Goal: Communication & Community: Ask a question

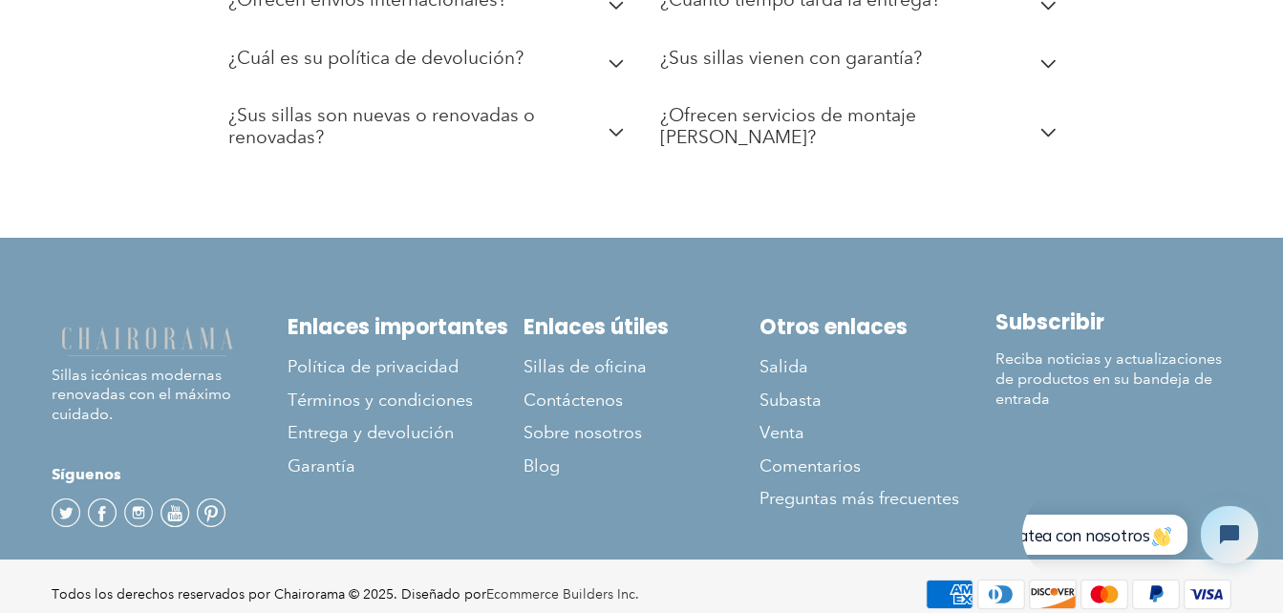
scroll to position [3518, 0]
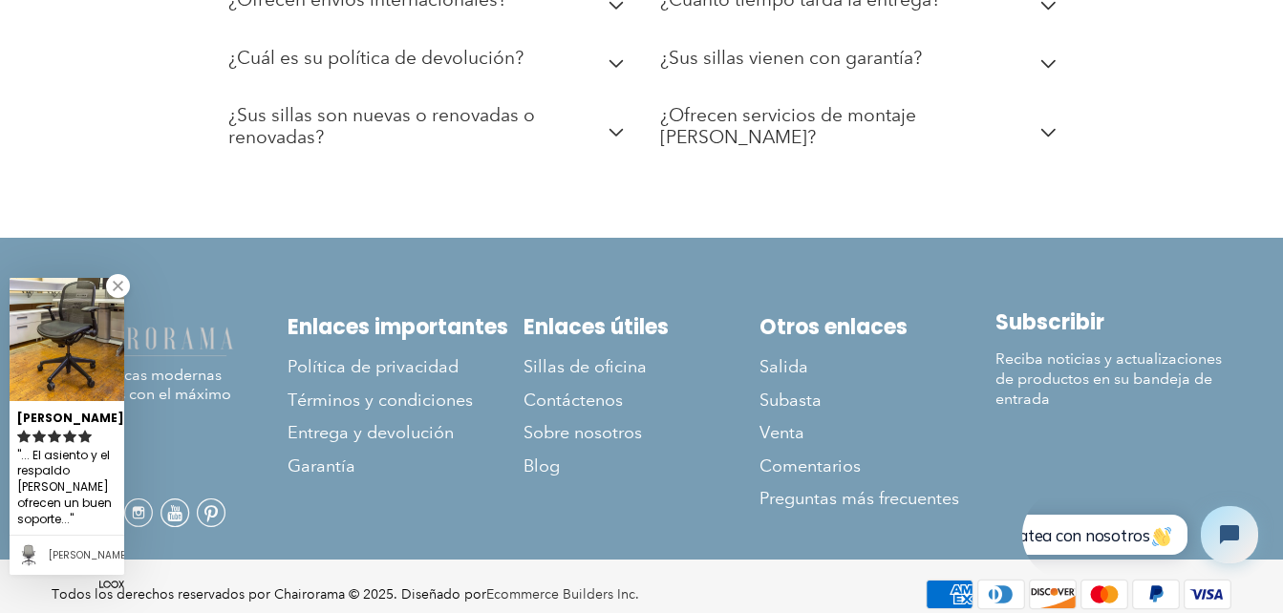
click at [116, 290] on link at bounding box center [118, 286] width 24 height 24
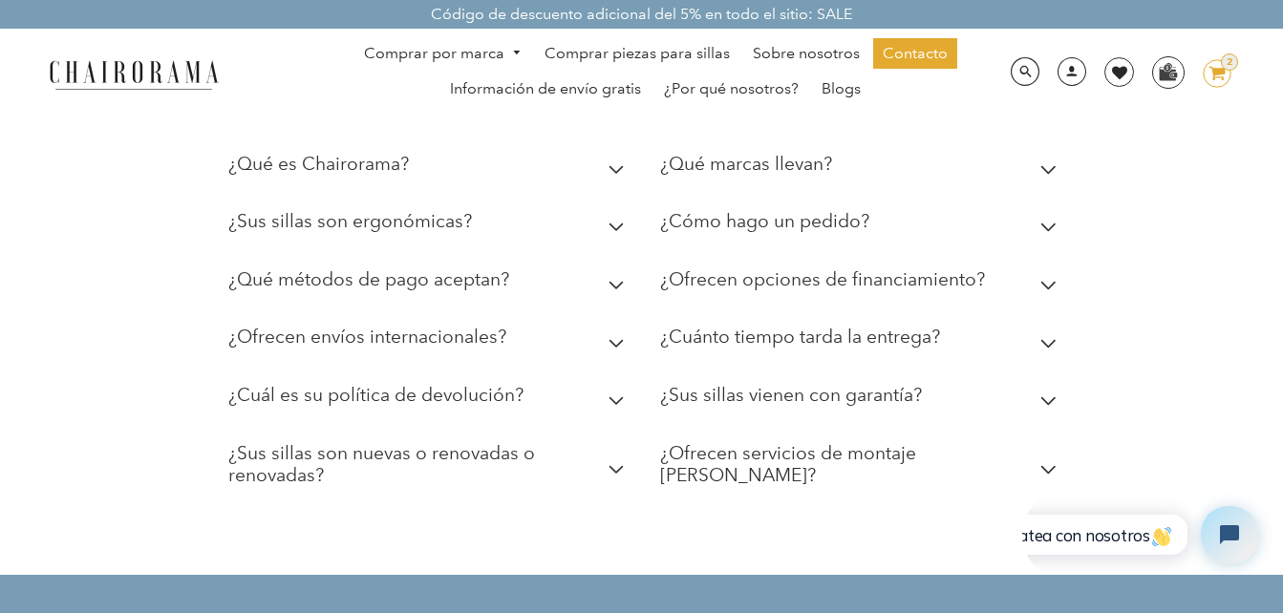
scroll to position [3923, 0]
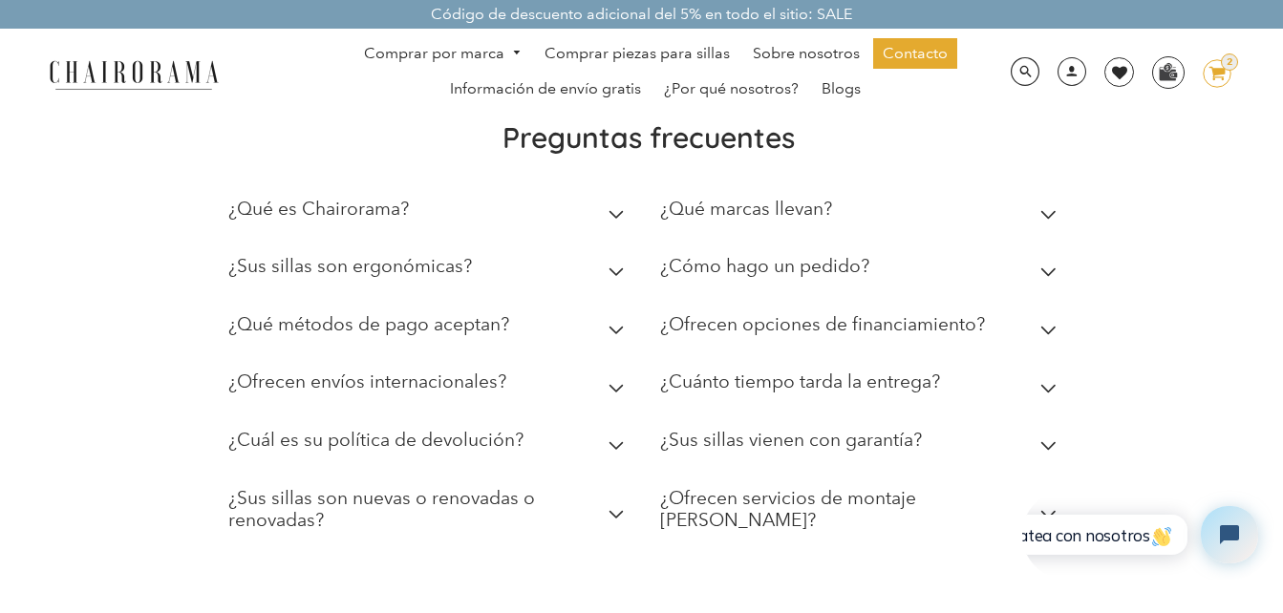
click at [618, 388] on icon at bounding box center [616, 389] width 16 height 10
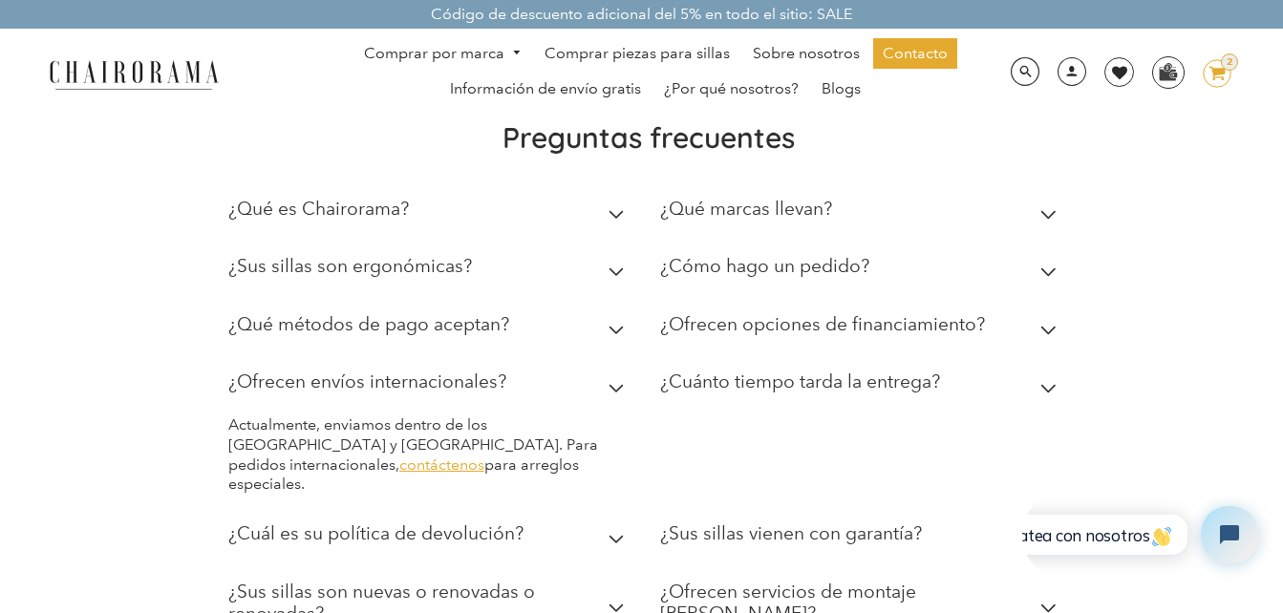
click at [484, 456] on link "contáctenos" at bounding box center [441, 465] width 85 height 18
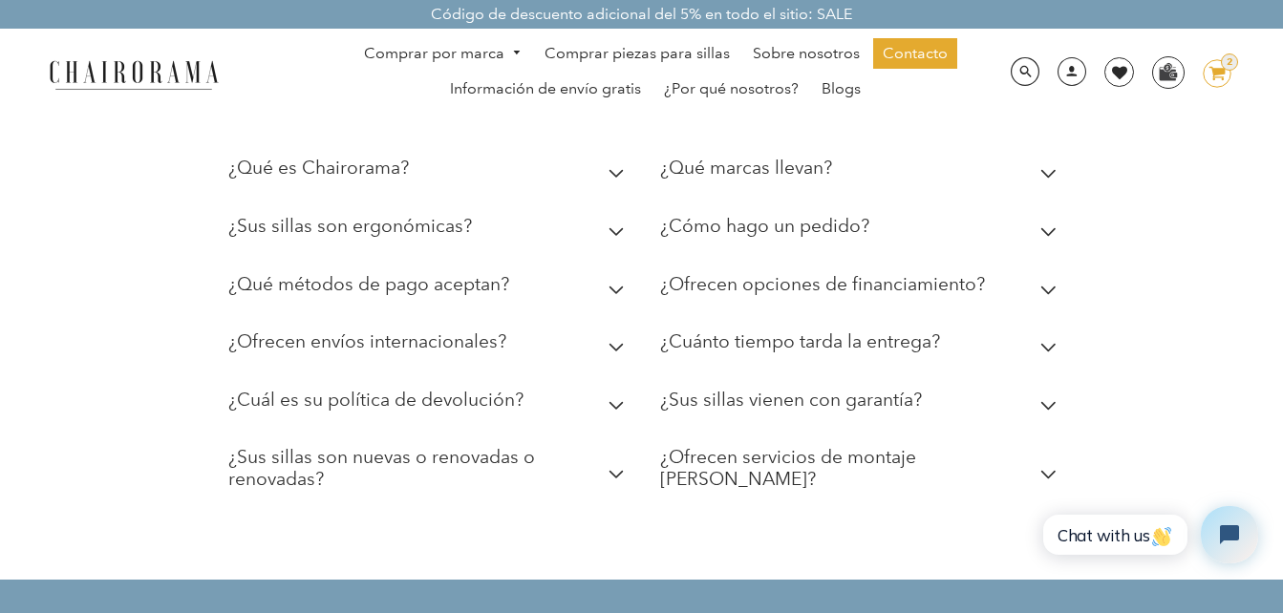
scroll to position [4151, 0]
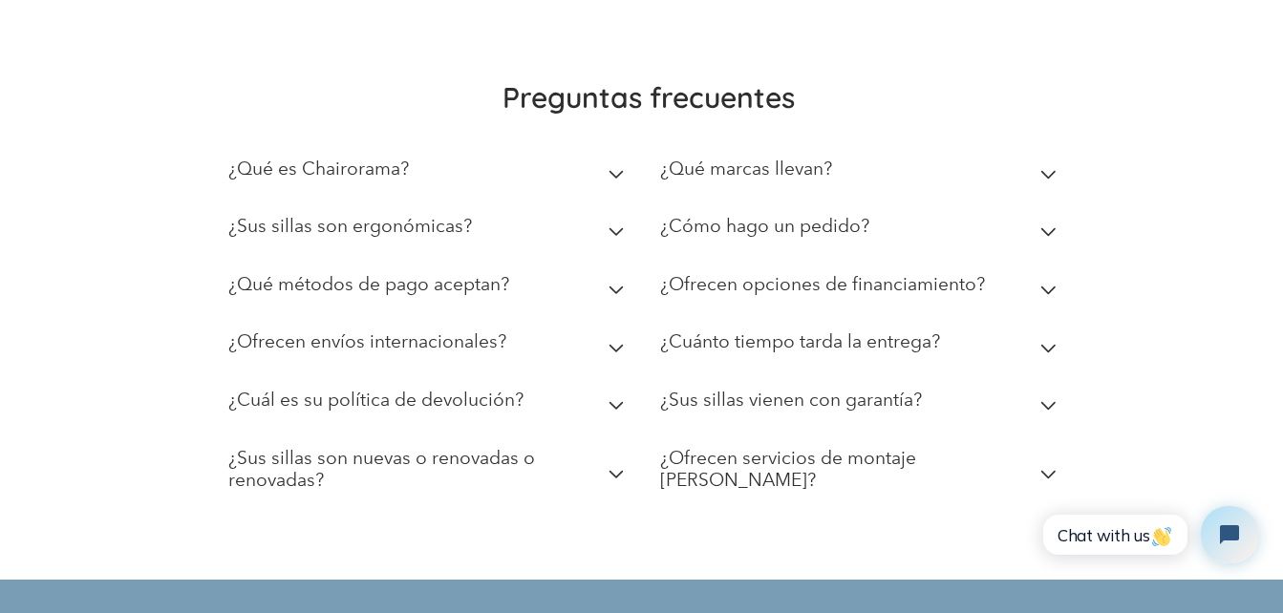
click at [614, 344] on icon at bounding box center [616, 349] width 16 height 10
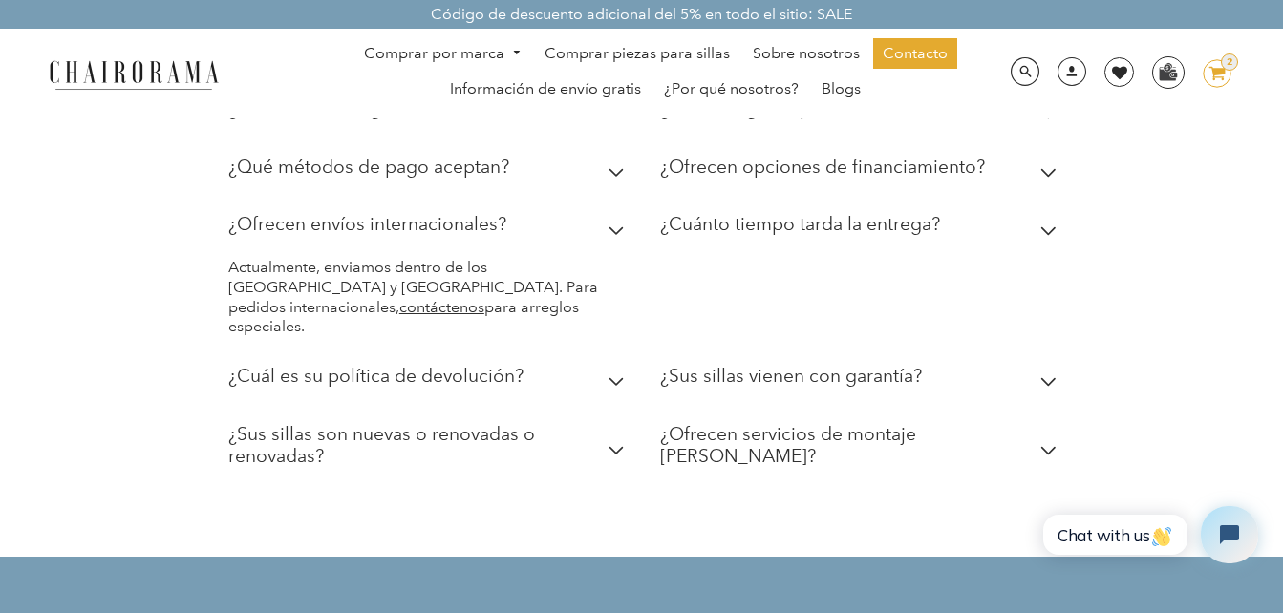
scroll to position [4476, 0]
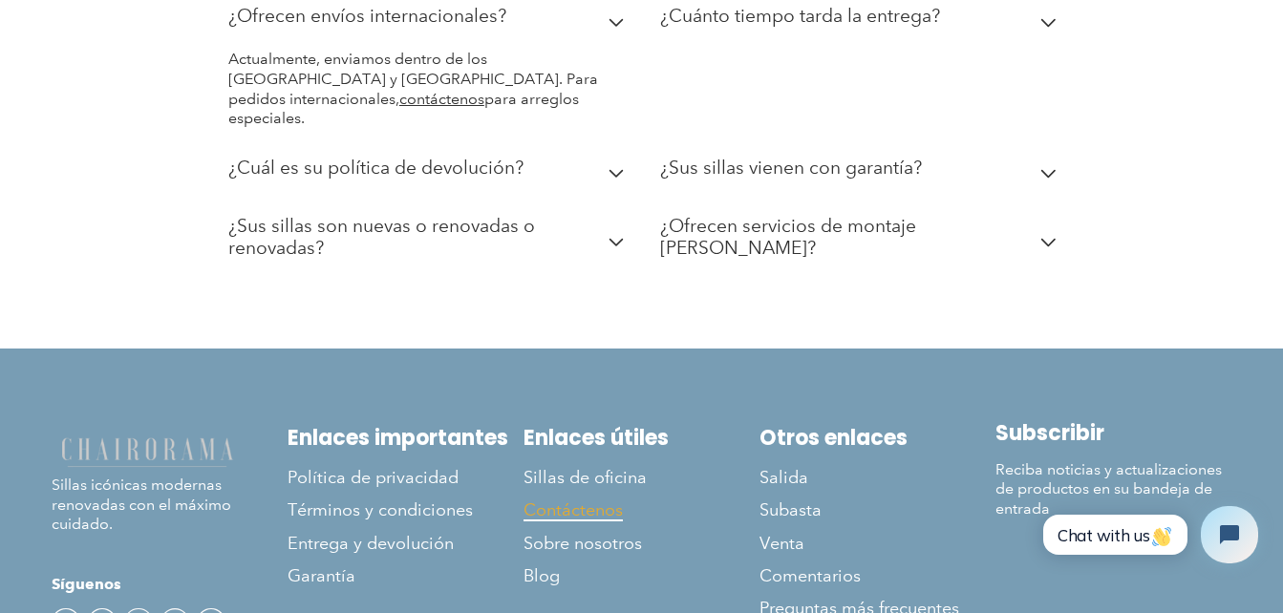
click at [601, 500] on span "Contáctenos" at bounding box center [572, 511] width 99 height 22
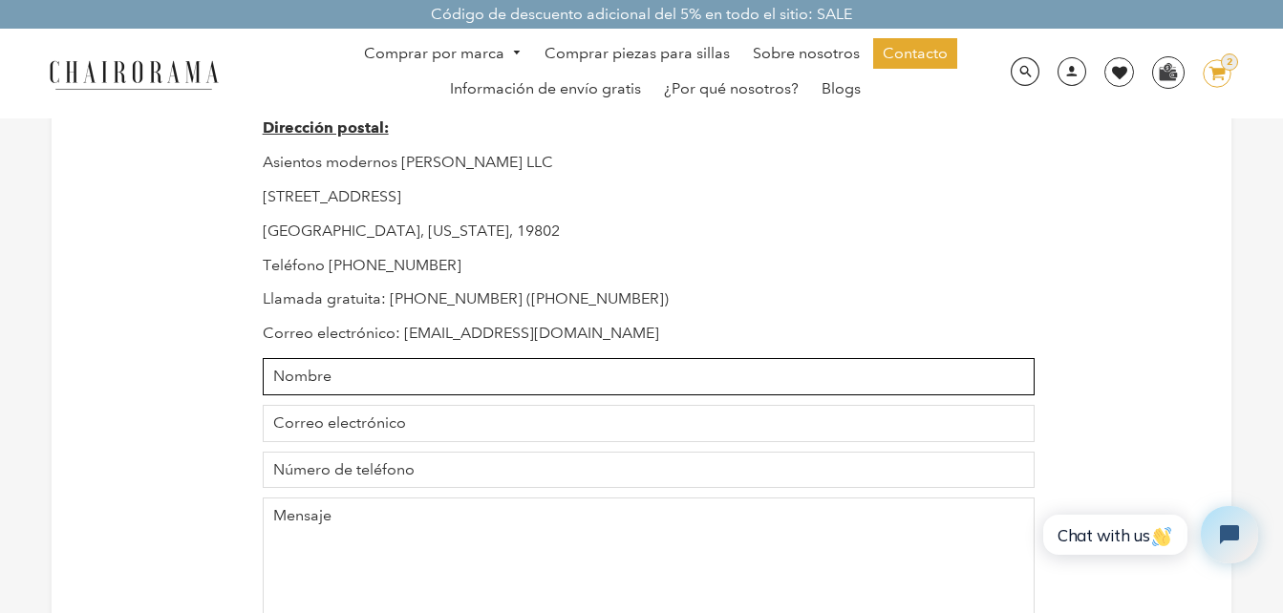
drag, startPoint x: 598, startPoint y: 376, endPoint x: 598, endPoint y: 388, distance: 11.5
click at [598, 388] on input "Name" at bounding box center [649, 376] width 773 height 37
click at [473, 380] on input "Name" at bounding box center [649, 376] width 773 height 37
type input "[PERSON_NAME]"
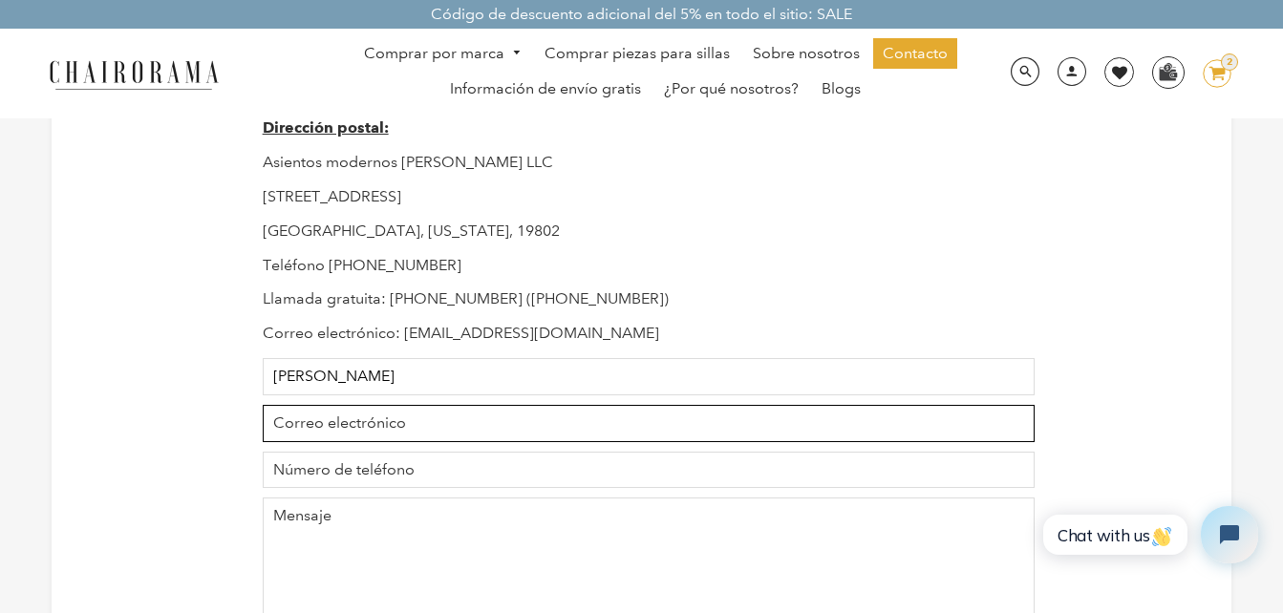
type input "juanrrubio78@gmail.com"
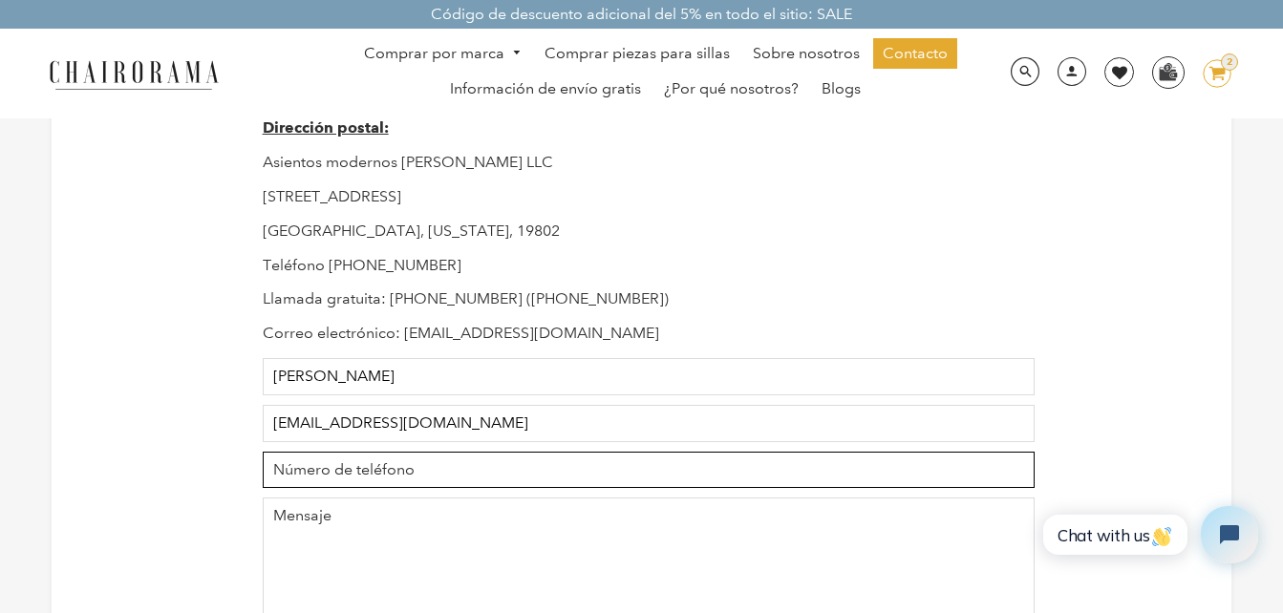
type input "7221332801"
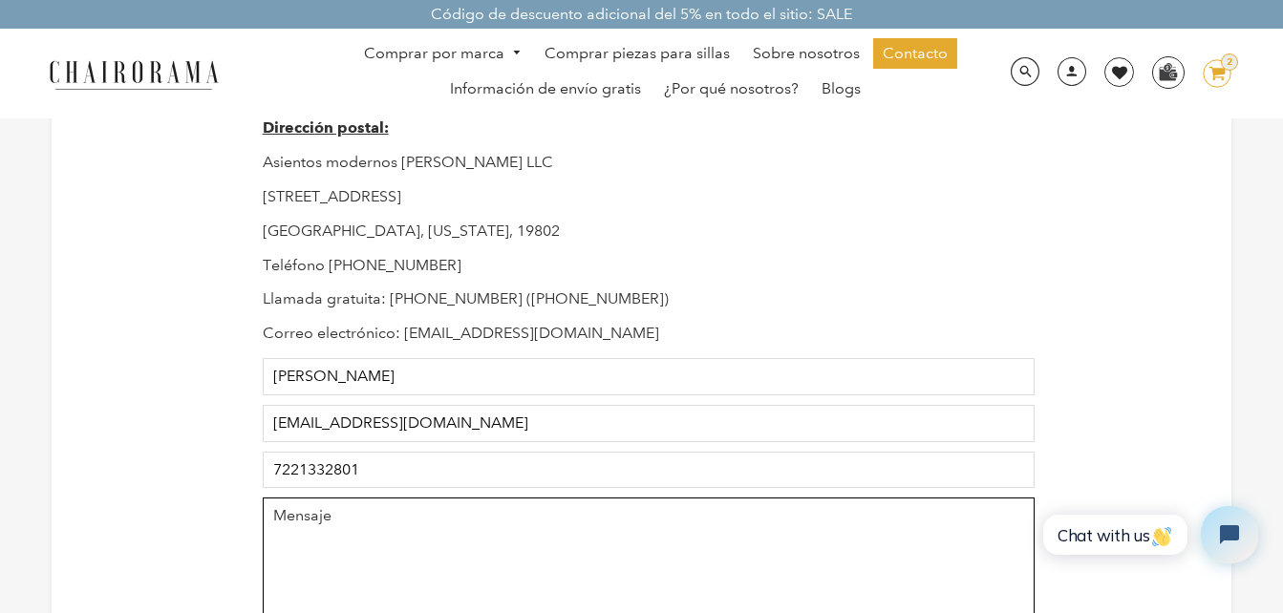
type textarea "My name is Juan Rubio. Phone: 722 1332801. Email: juanrrubio78@gmail.com. Stree…"
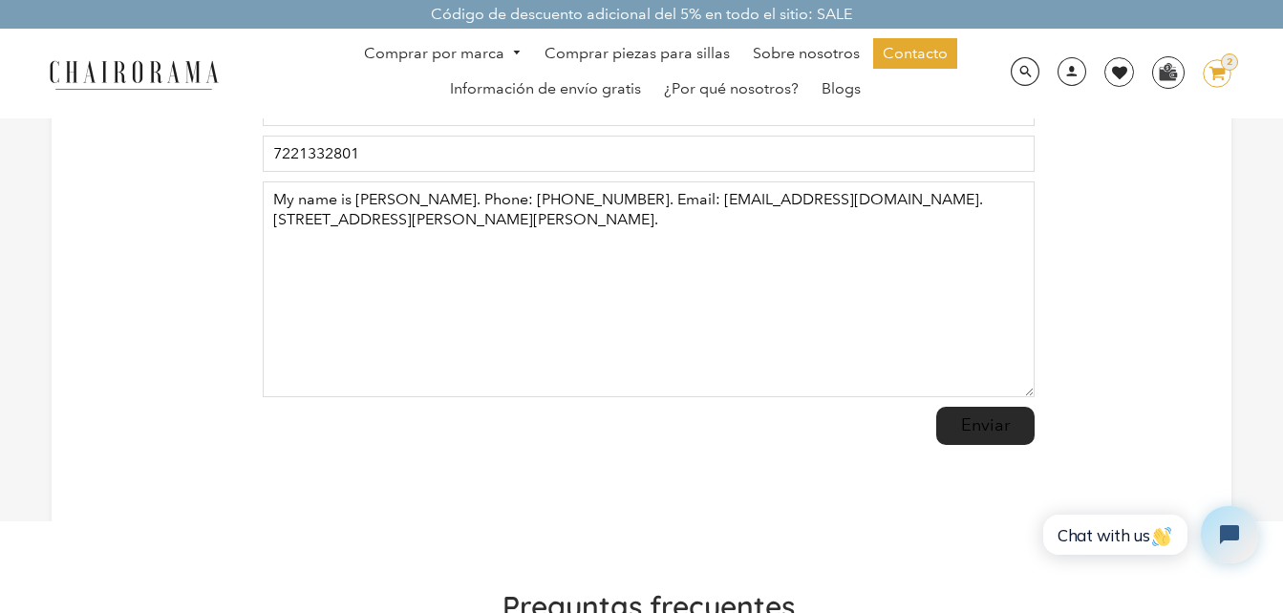
scroll to position [573, 0]
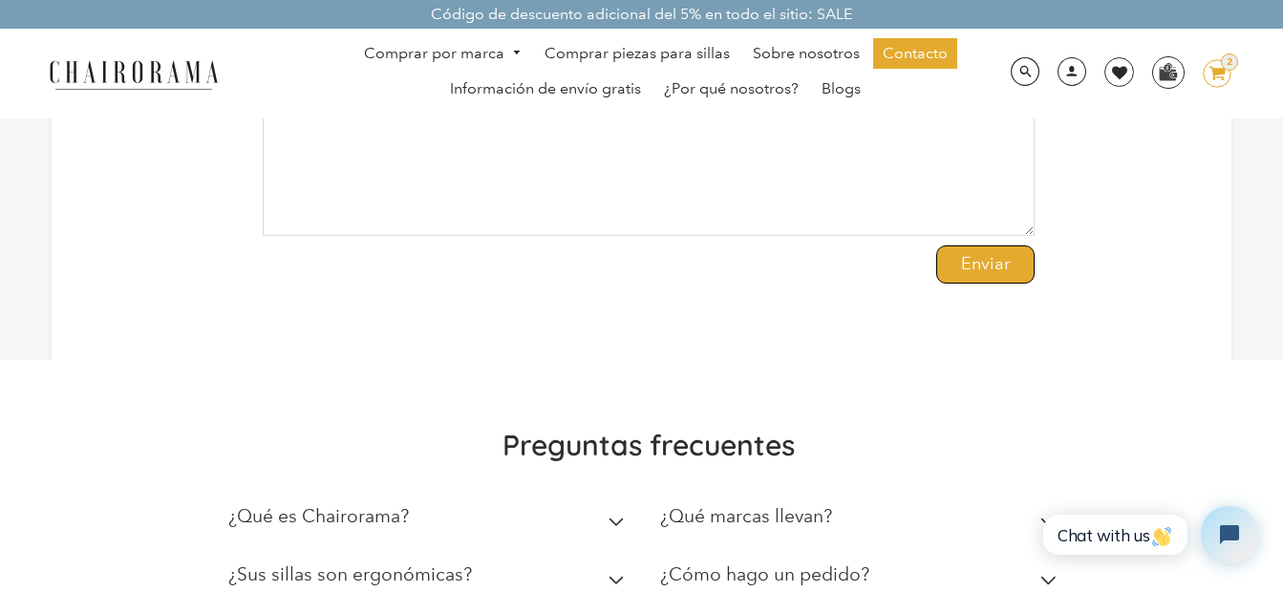
click at [991, 273] on input "Enviar" at bounding box center [985, 265] width 98 height 38
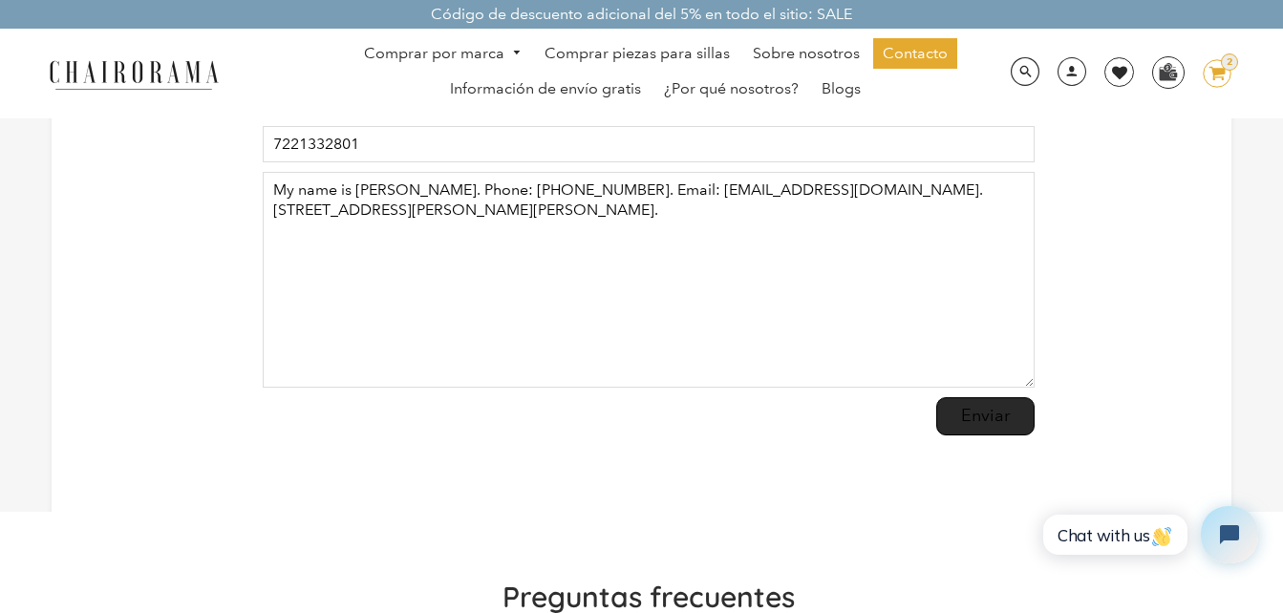
scroll to position [382, 0]
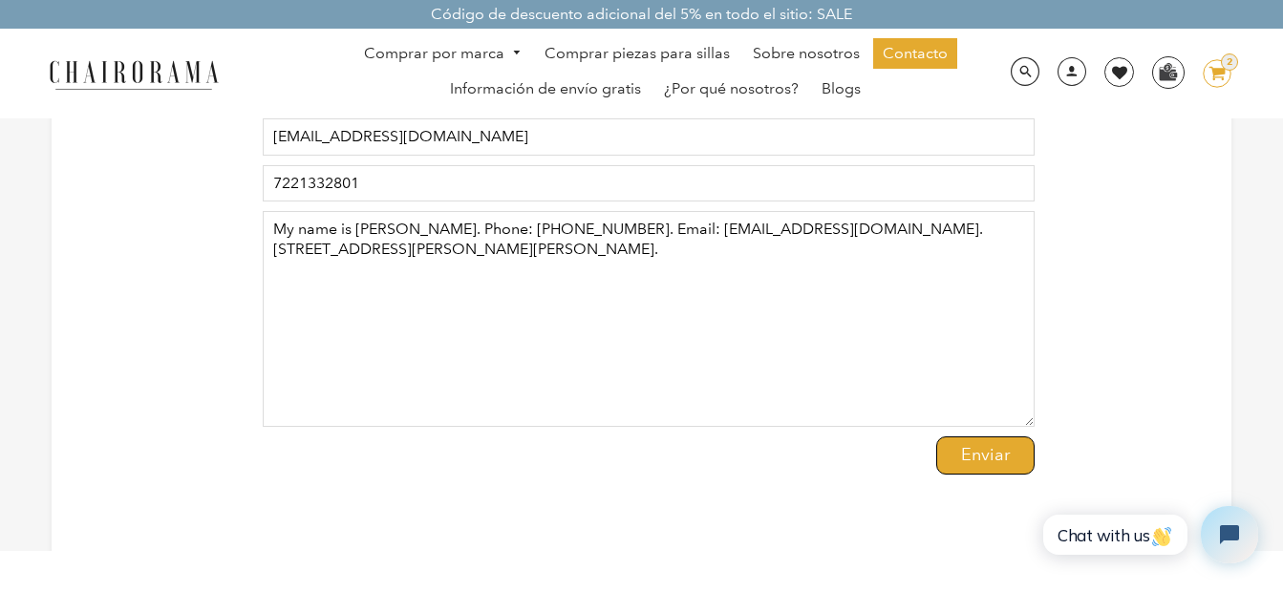
click at [983, 458] on input "Enviar" at bounding box center [985, 456] width 98 height 38
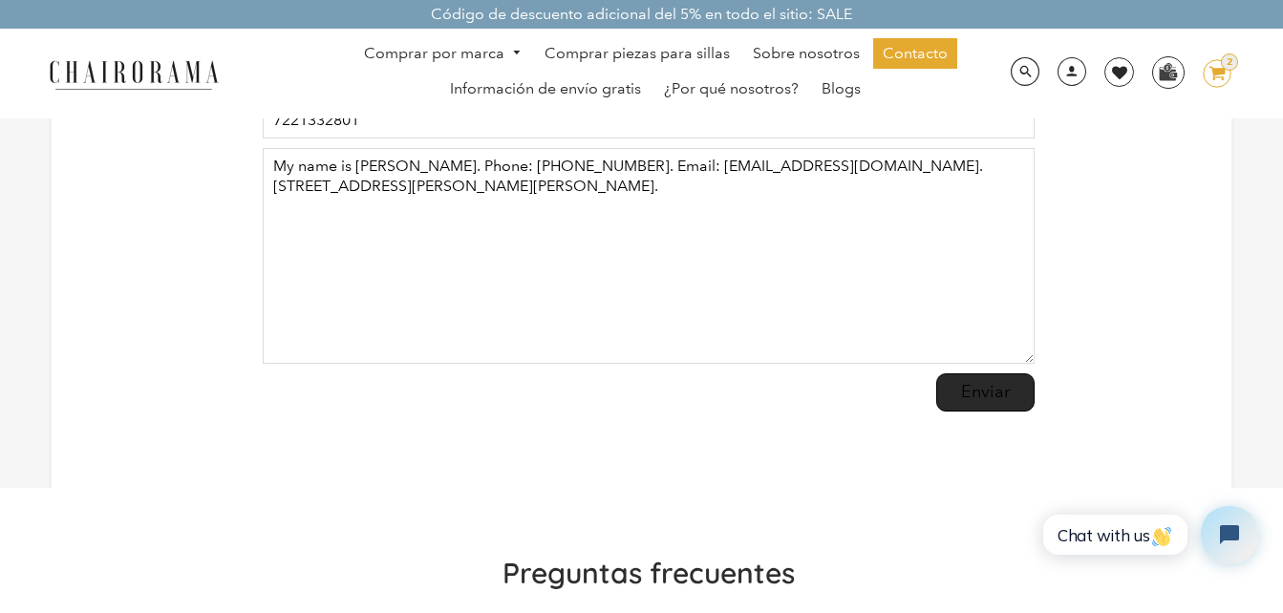
scroll to position [478, 0]
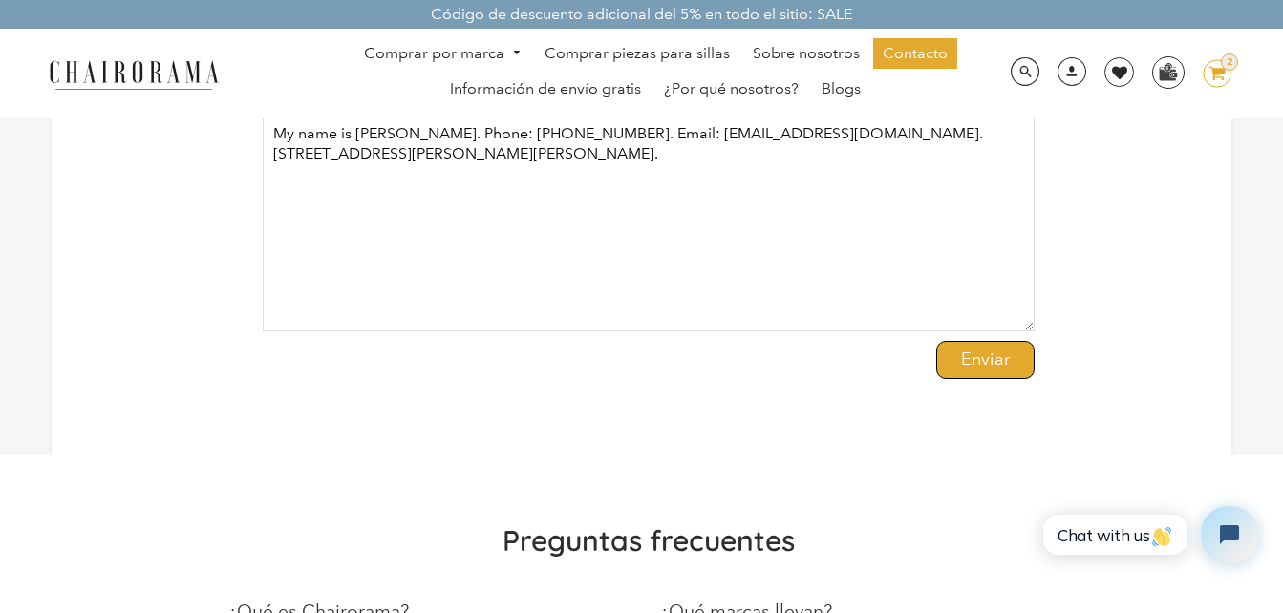
click at [973, 363] on input "Enviar" at bounding box center [985, 360] width 98 height 38
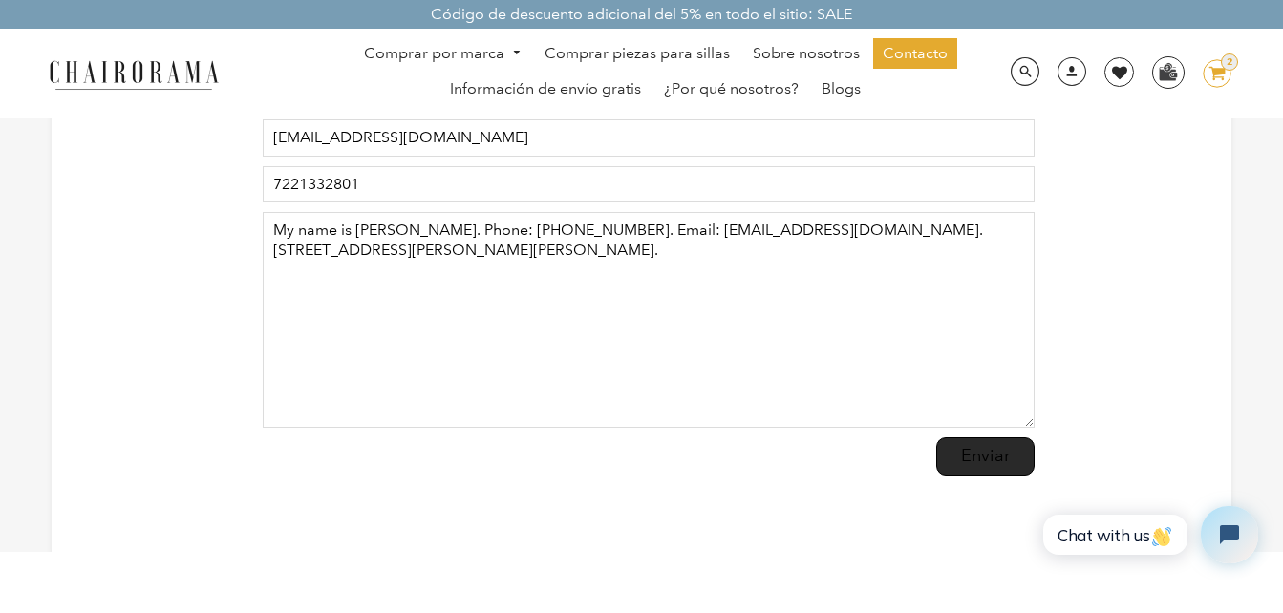
scroll to position [382, 0]
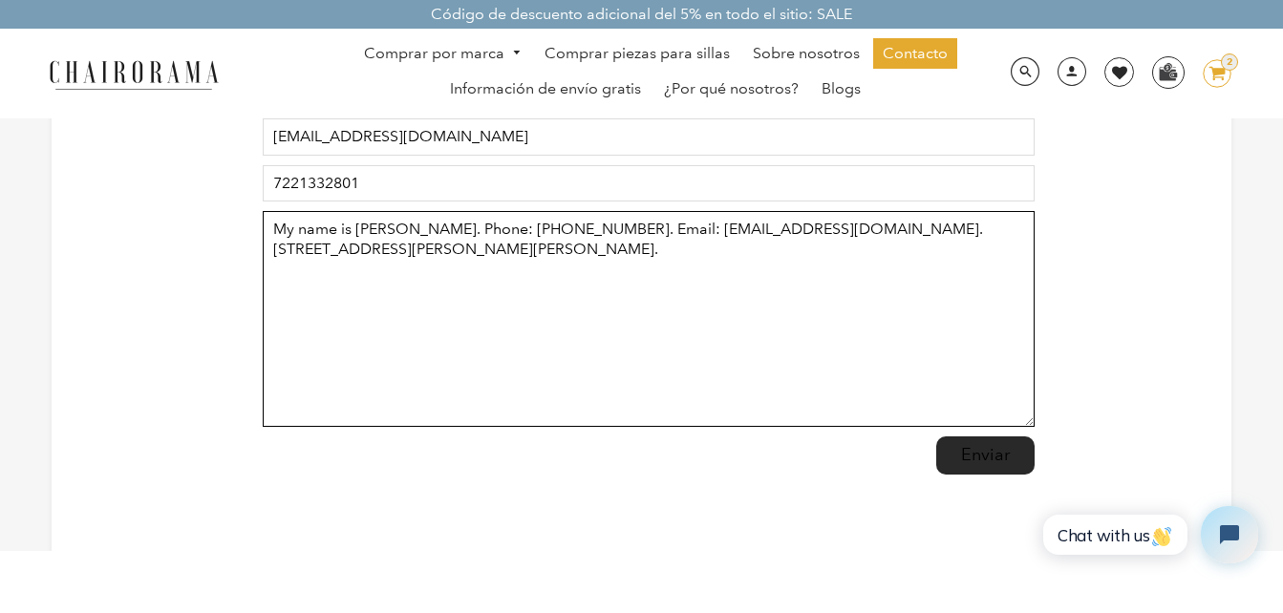
click at [827, 308] on textarea "My name is Juan Rubio. Phone: 722 1332801. Email: juanrrubio78@gmail.com. Stree…" at bounding box center [649, 319] width 773 height 216
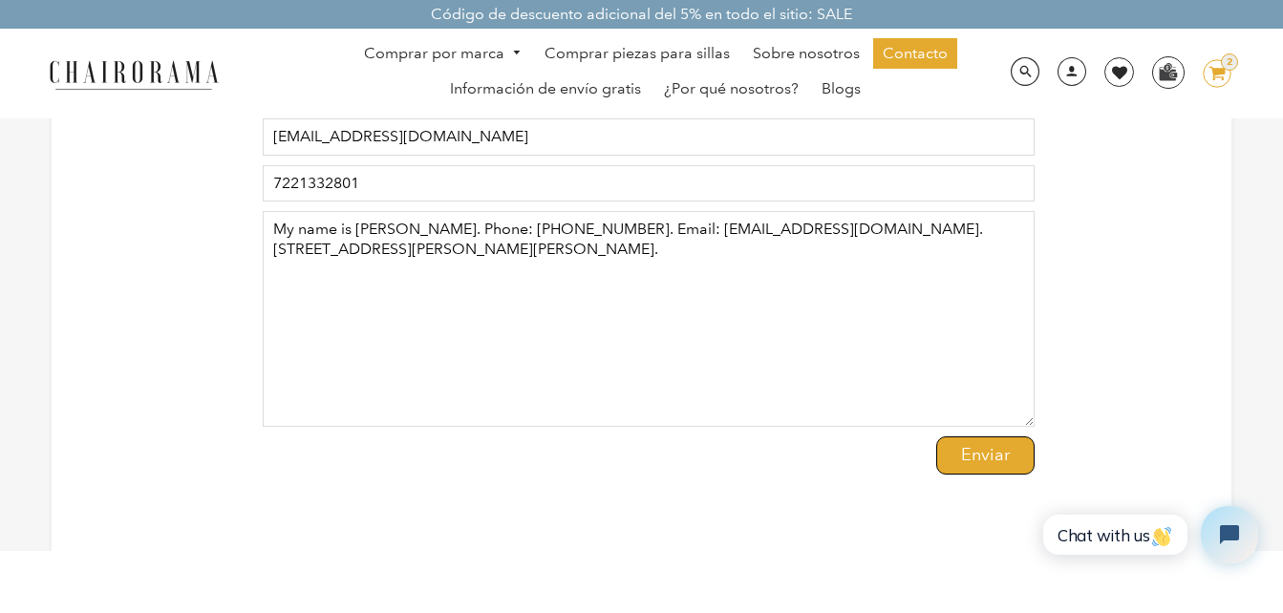
click at [985, 454] on input "Enviar" at bounding box center [985, 456] width 98 height 38
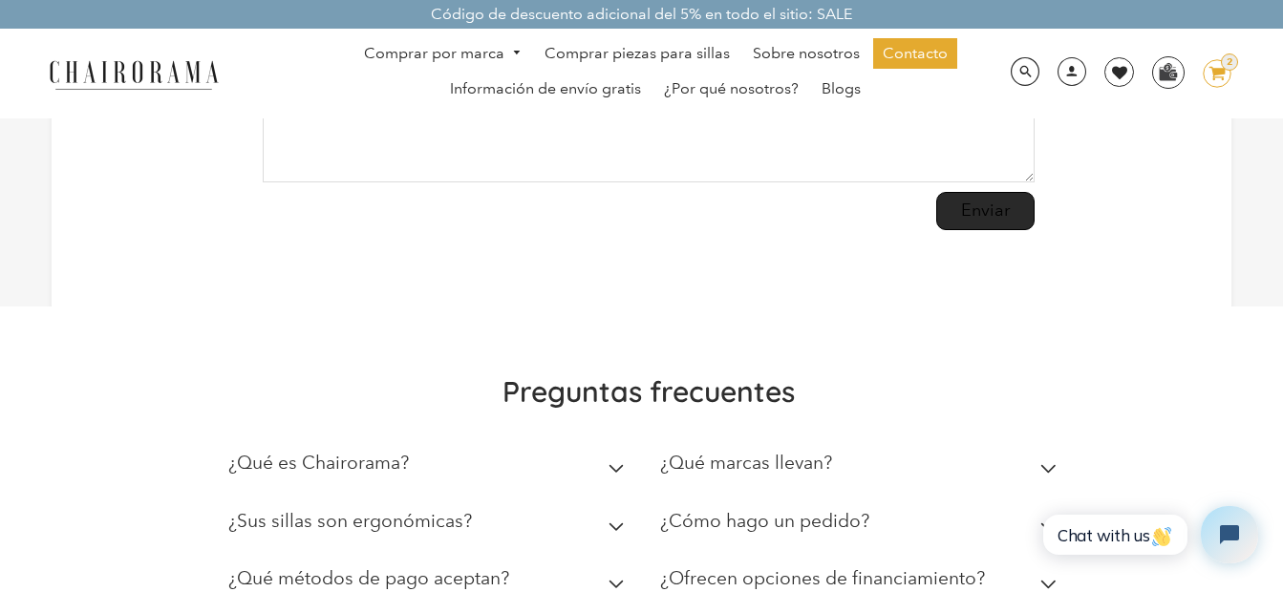
scroll to position [669, 0]
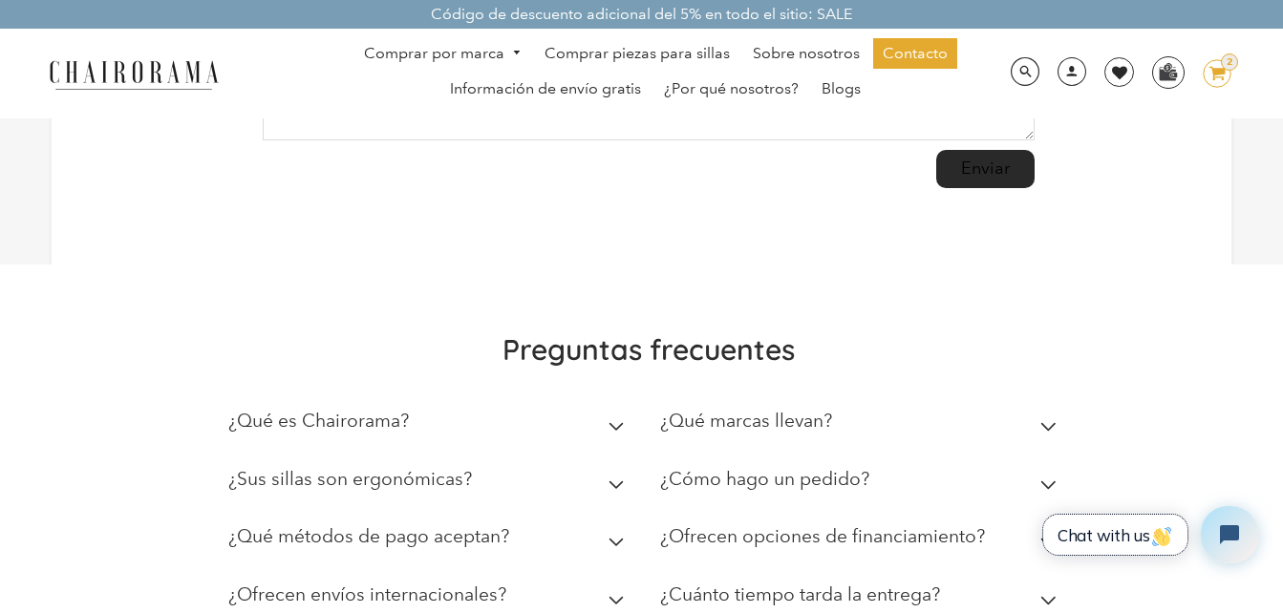
drag, startPoint x: 1148, startPoint y: 538, endPoint x: 1289, endPoint y: 1029, distance: 510.7
click at [1144, 539] on span "Chat with us" at bounding box center [1115, 535] width 116 height 20
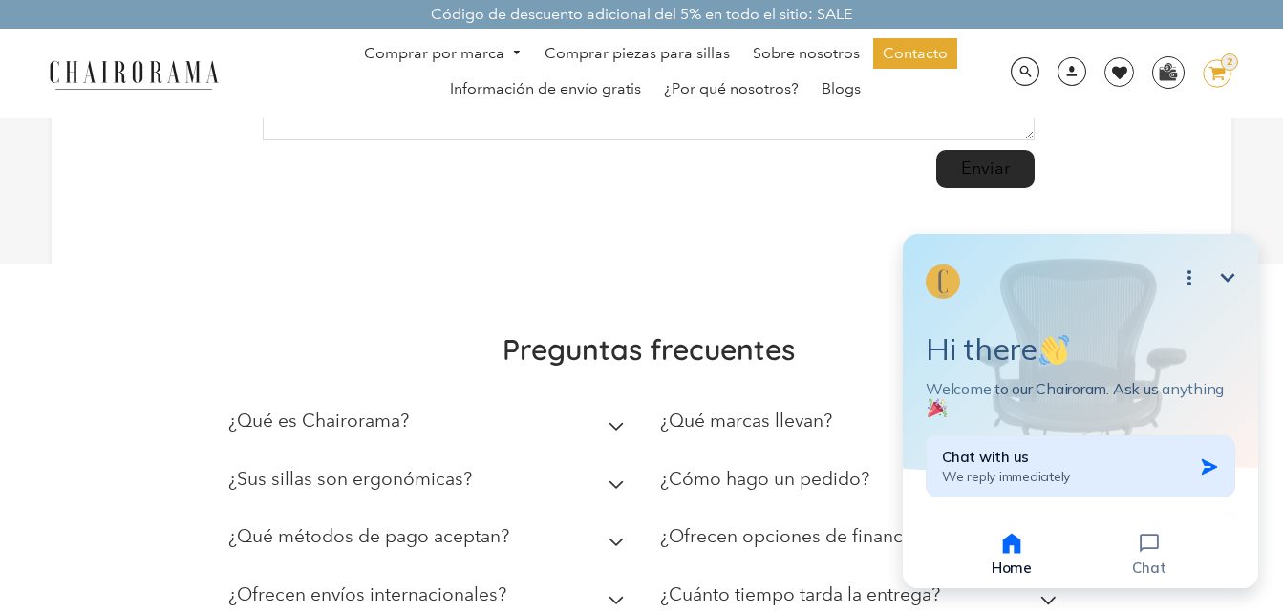
drag, startPoint x: 1202, startPoint y: 478, endPoint x: 1202, endPoint y: 687, distance: 209.2
click at [1202, 477] on icon "button" at bounding box center [1209, 467] width 19 height 19
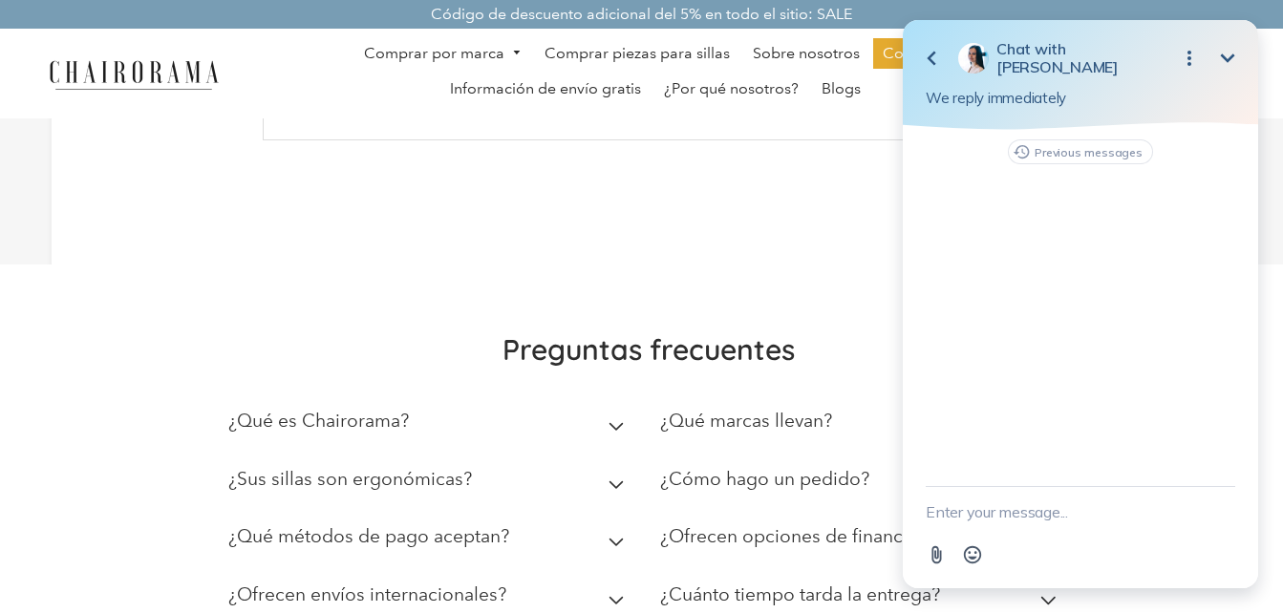
click at [1073, 515] on textarea "New message" at bounding box center [1081, 512] width 310 height 50
type textarea "hi"
type textarea "Annie"
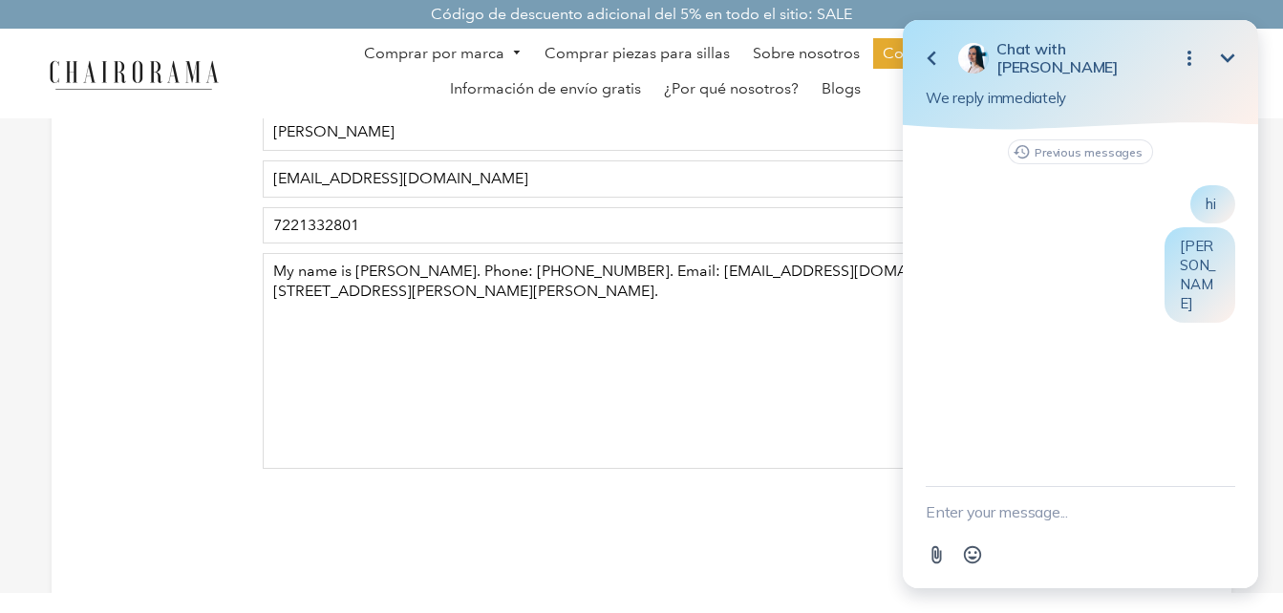
scroll to position [287, 0]
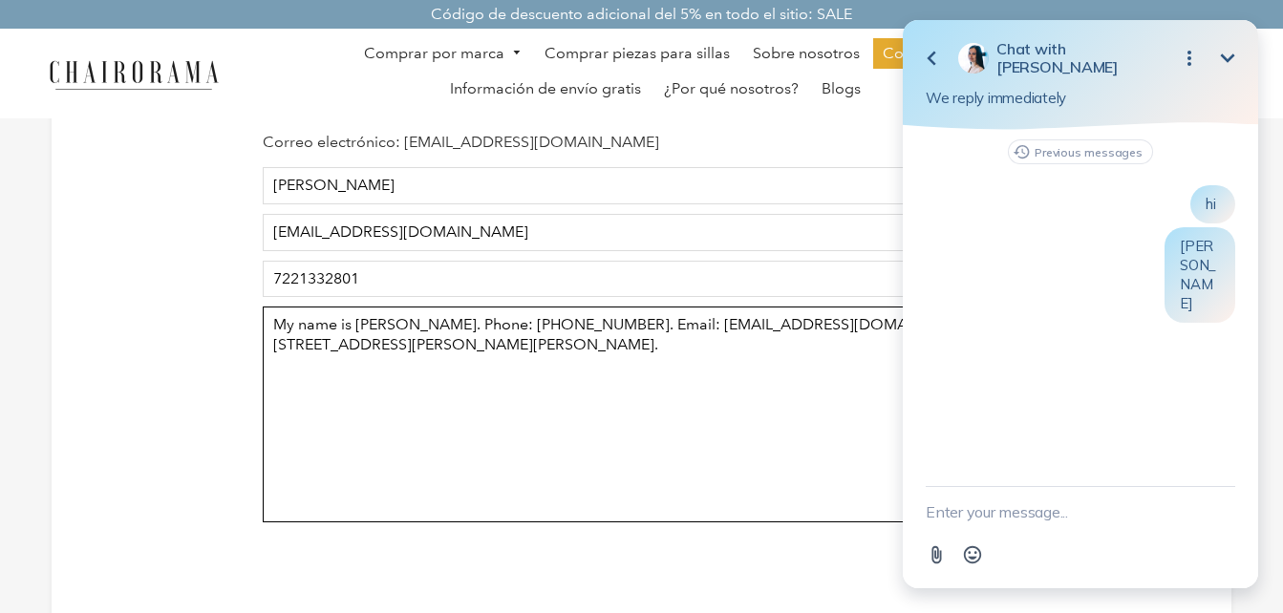
click at [744, 375] on textarea "My name is Juan Rubio. Phone: 722 1332801. Email: juanrrubio78@gmail.com. Stree…" at bounding box center [649, 415] width 773 height 216
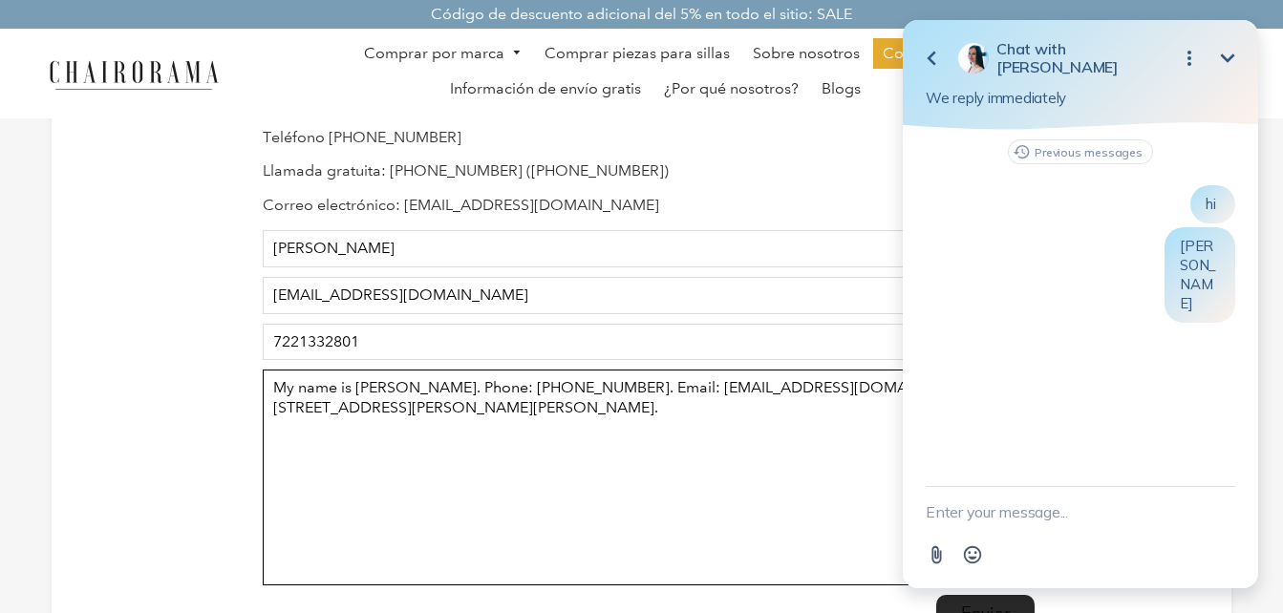
scroll to position [191, 0]
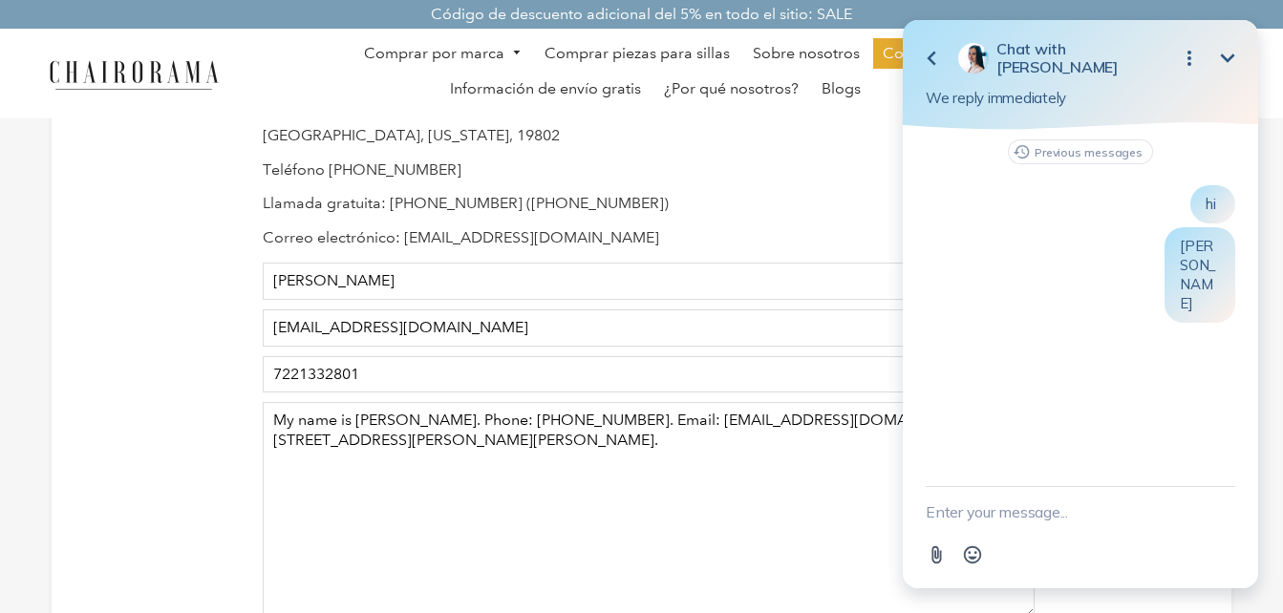
click at [1233, 61] on icon "Minimize" at bounding box center [1227, 58] width 23 height 23
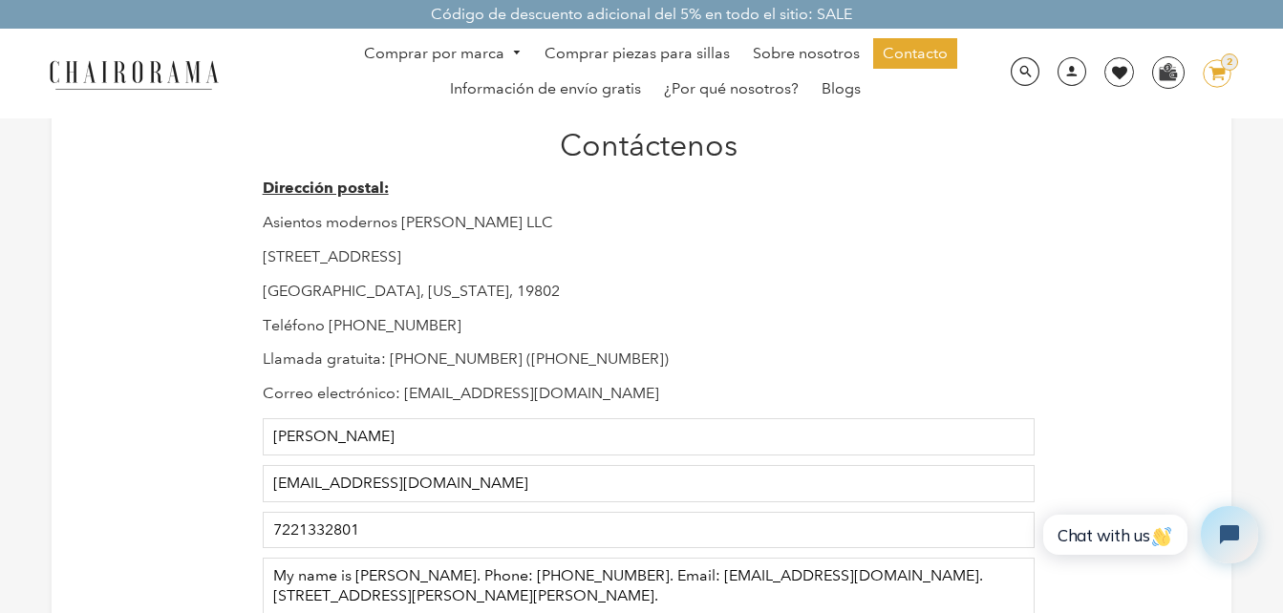
scroll to position [0, 0]
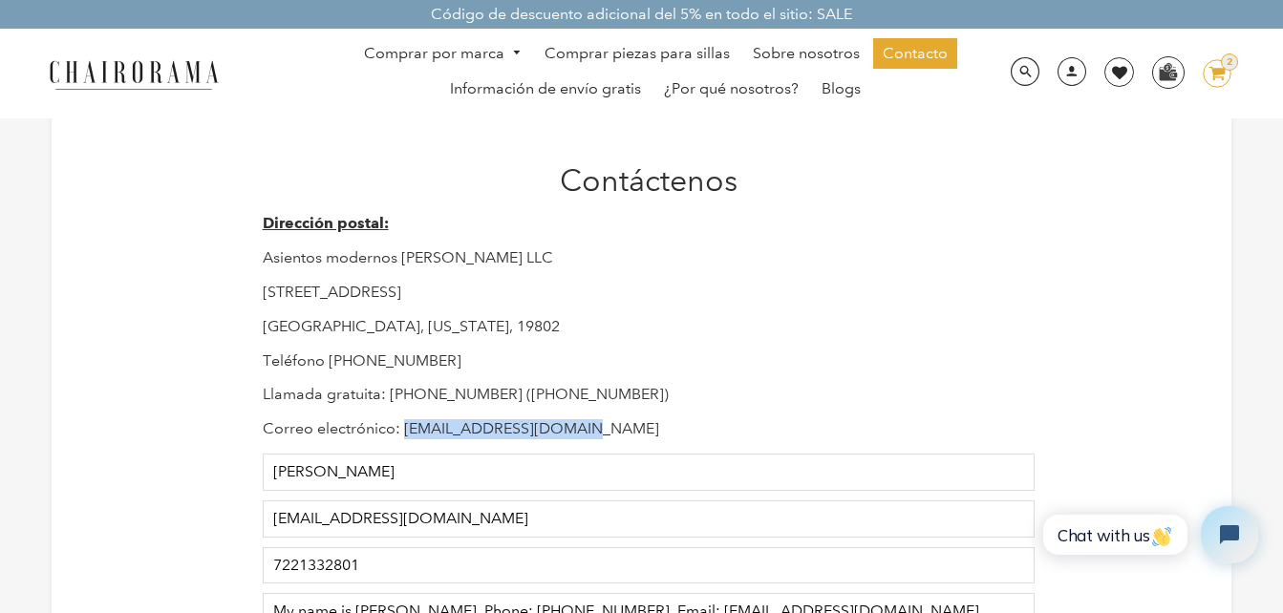
drag, startPoint x: 599, startPoint y: 428, endPoint x: 404, endPoint y: 428, distance: 194.9
click at [404, 428] on p "Correo electrónico: [EMAIL_ADDRESS][DOMAIN_NAME]" at bounding box center [649, 429] width 773 height 20
drag, startPoint x: 401, startPoint y: 427, endPoint x: 588, endPoint y: 429, distance: 187.2
click at [588, 429] on p "Correo electrónico: [EMAIL_ADDRESS][DOMAIN_NAME]" at bounding box center [649, 429] width 773 height 20
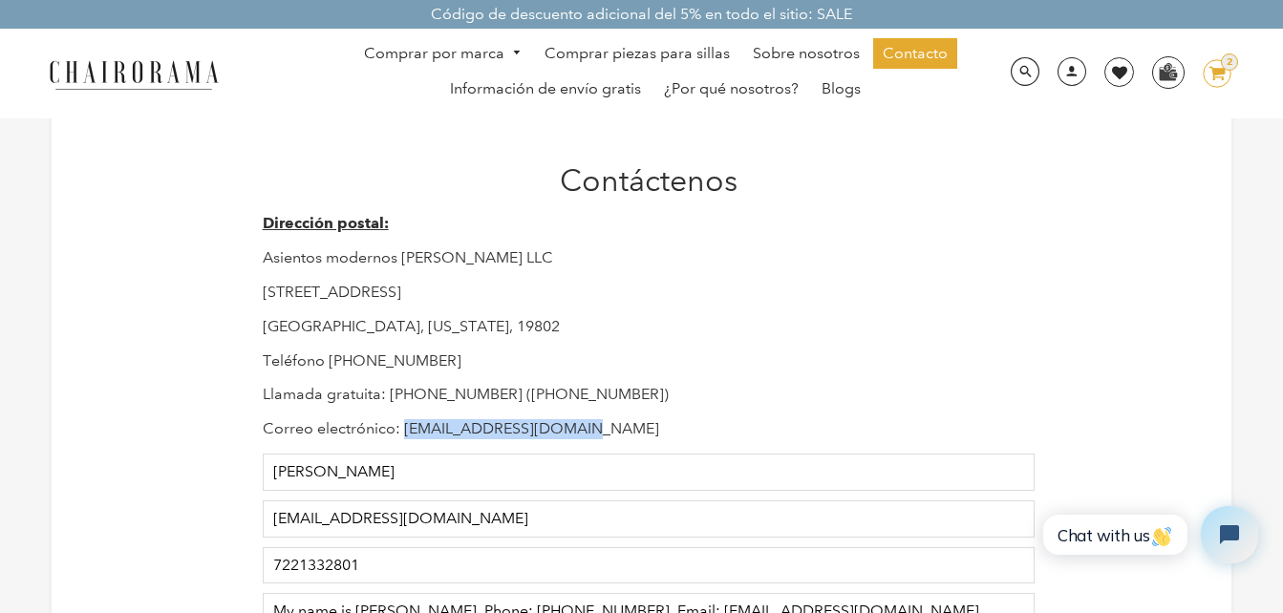
click at [588, 429] on p "Correo electrónico: [EMAIL_ADDRESS][DOMAIN_NAME]" at bounding box center [649, 429] width 773 height 20
drag, startPoint x: 402, startPoint y: 424, endPoint x: 581, endPoint y: 419, distance: 178.7
click at [581, 419] on p "Correo electrónico: [EMAIL_ADDRESS][DOMAIN_NAME]" at bounding box center [649, 429] width 773 height 20
drag, startPoint x: 589, startPoint y: 427, endPoint x: 404, endPoint y: 430, distance: 185.3
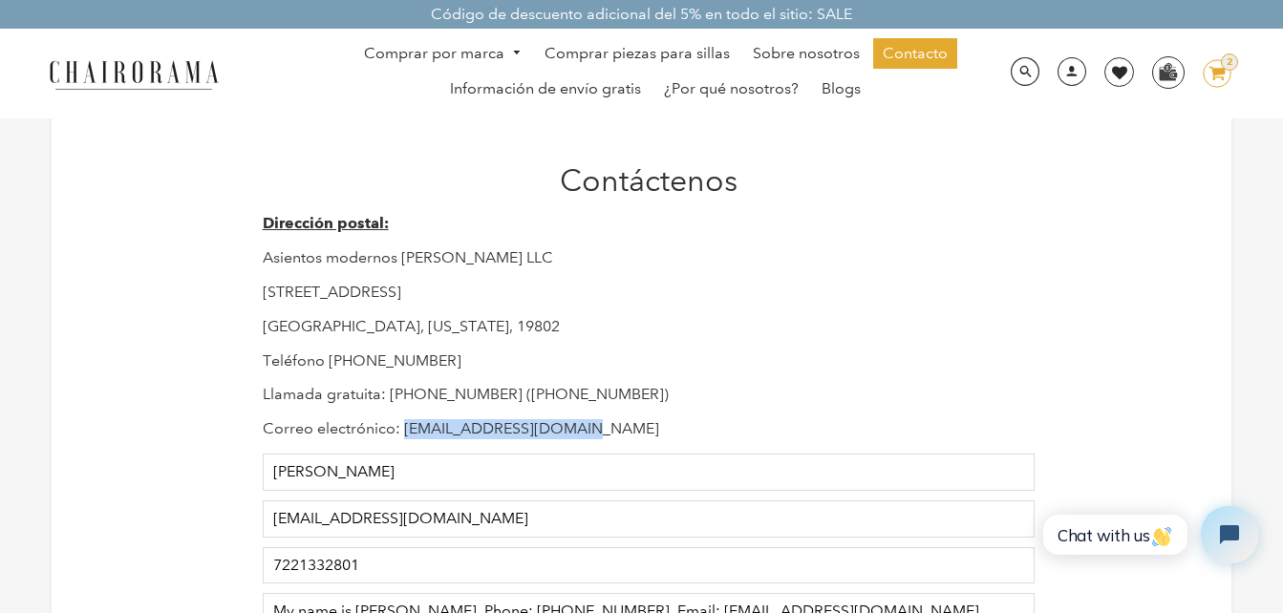
click at [404, 430] on p "Correo electrónico: [EMAIL_ADDRESS][DOMAIN_NAME]" at bounding box center [649, 429] width 773 height 20
copy p "Support@chairorama.com"
click at [788, 372] on div "Dirección postal: Asientos modernos Hudson LLC 1245 E Calle 16 Wilmington, Dela…" at bounding box center [649, 326] width 773 height 225
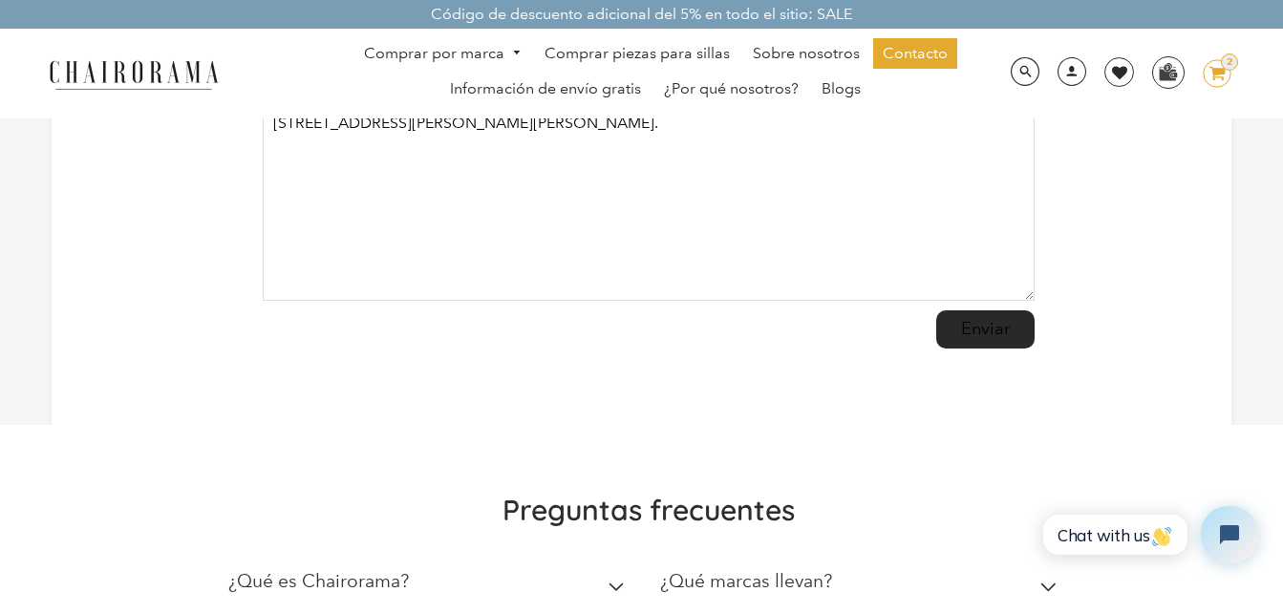
scroll to position [478, 0]
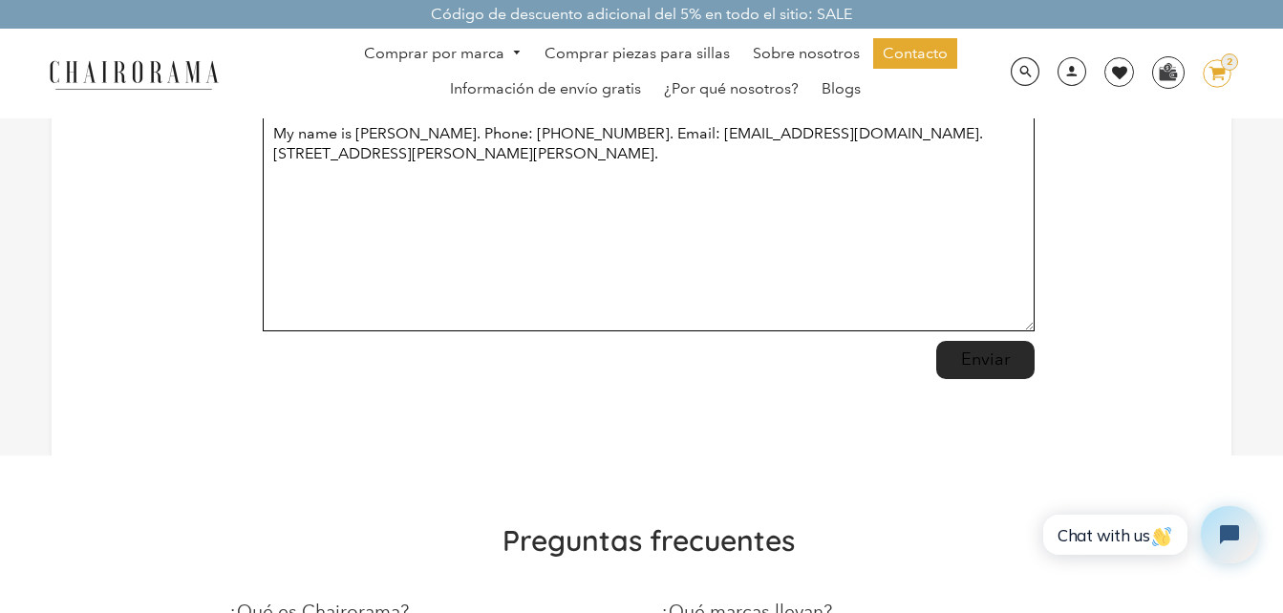
click at [844, 270] on textarea "My name is Juan Rubio. Phone: 722 1332801. Email: juanrrubio78@gmail.com. Stree…" at bounding box center [649, 224] width 773 height 216
click at [915, 211] on textarea "My name is Juan Rubio. Phone: 722 1332801. Email: juanrrubio78@gmail.com. Stree…" at bounding box center [649, 224] width 773 height 216
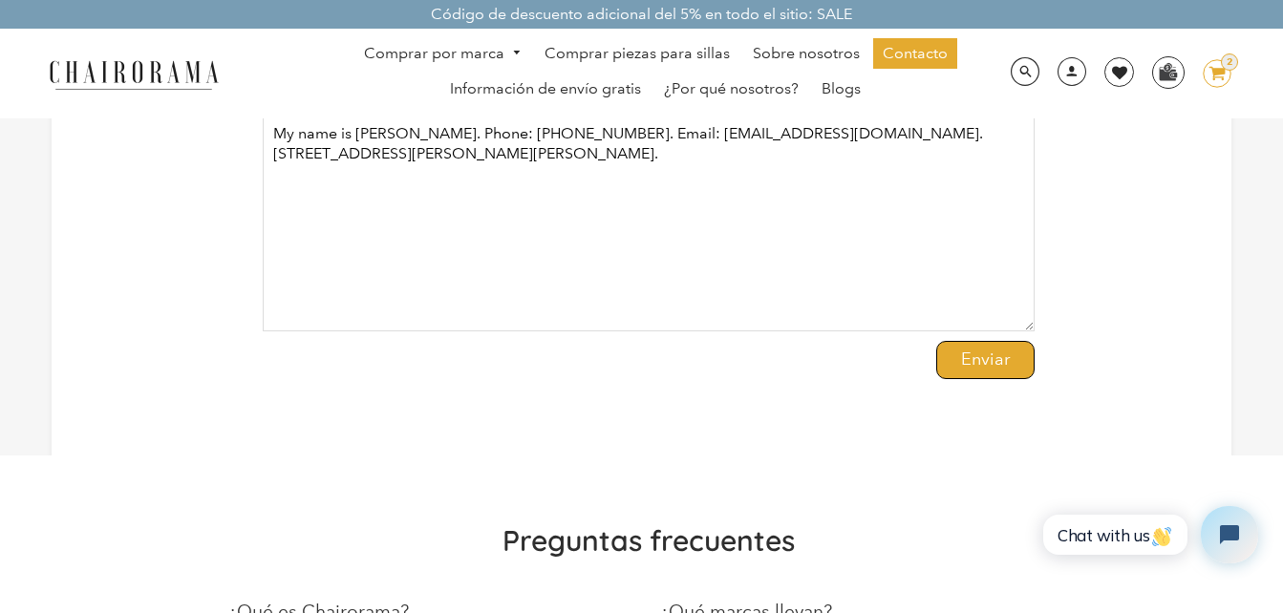
click at [983, 358] on input "Enviar" at bounding box center [985, 360] width 98 height 38
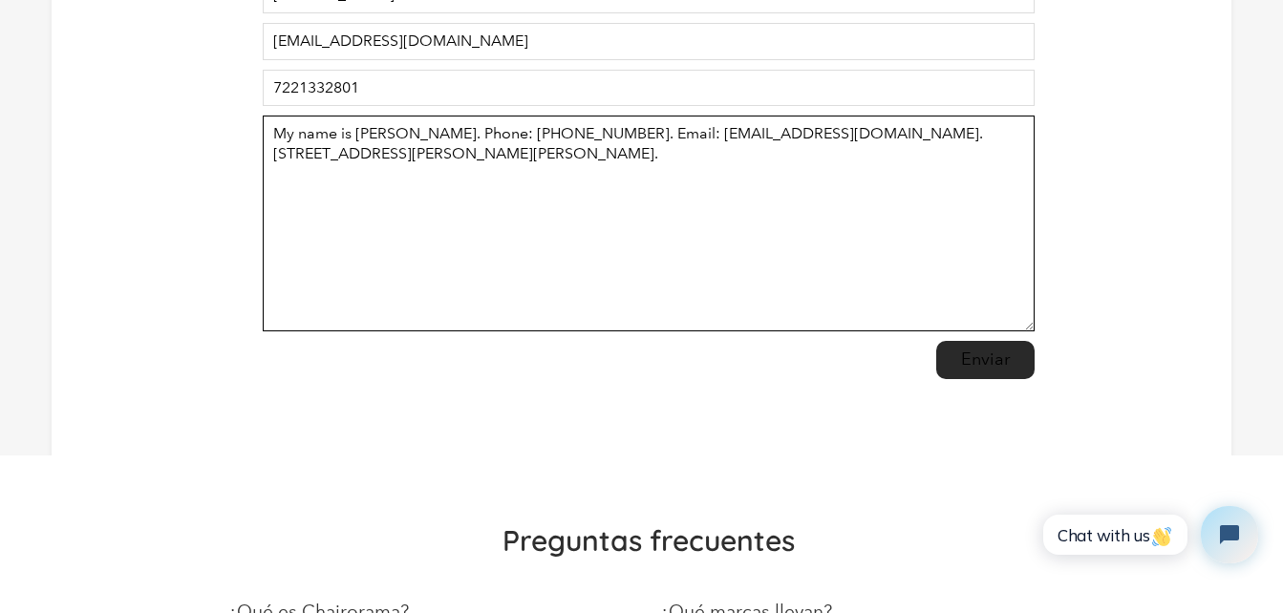
drag, startPoint x: 754, startPoint y: 169, endPoint x: 216, endPoint y: 91, distance: 543.5
click at [216, 91] on div "Contáctenos Dirección postal: Asientos modernos Hudson LLC 1245 E Calle 16 Wilm…" at bounding box center [642, 37] width 1181 height 838
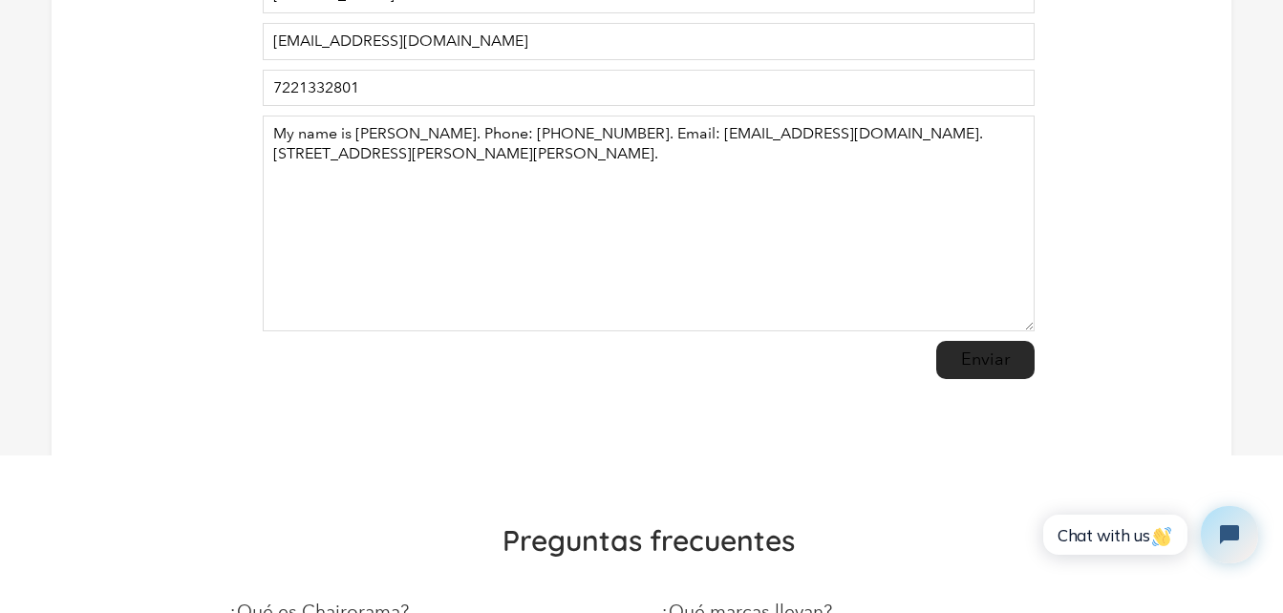
click at [216, 91] on div "Contáctenos Dirección postal: Asientos modernos Hudson LLC 1245 E Calle 16 Wilm…" at bounding box center [642, 37] width 1181 height 838
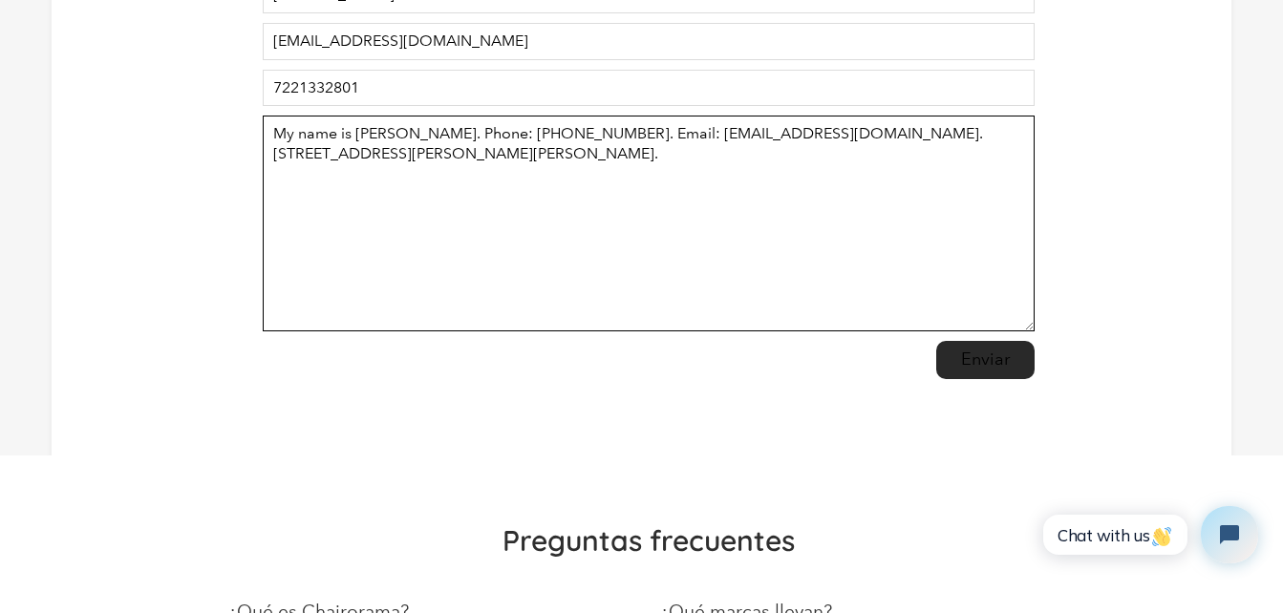
drag, startPoint x: 267, startPoint y: 128, endPoint x: 636, endPoint y: 132, distance: 368.7
click at [551, 132] on textarea "My name is Juan Rubio. Phone: 722 1332801. Email: juanrrubio78@gmail.com. Stree…" at bounding box center [649, 224] width 773 height 216
drag, startPoint x: 831, startPoint y: 170, endPoint x: 770, endPoint y: 175, distance: 61.3
click at [770, 175] on textarea "My name is Juan Rubio. Phone: 722 1332801. Email: juanrrubio78@gmail.com. Stree…" at bounding box center [649, 224] width 773 height 216
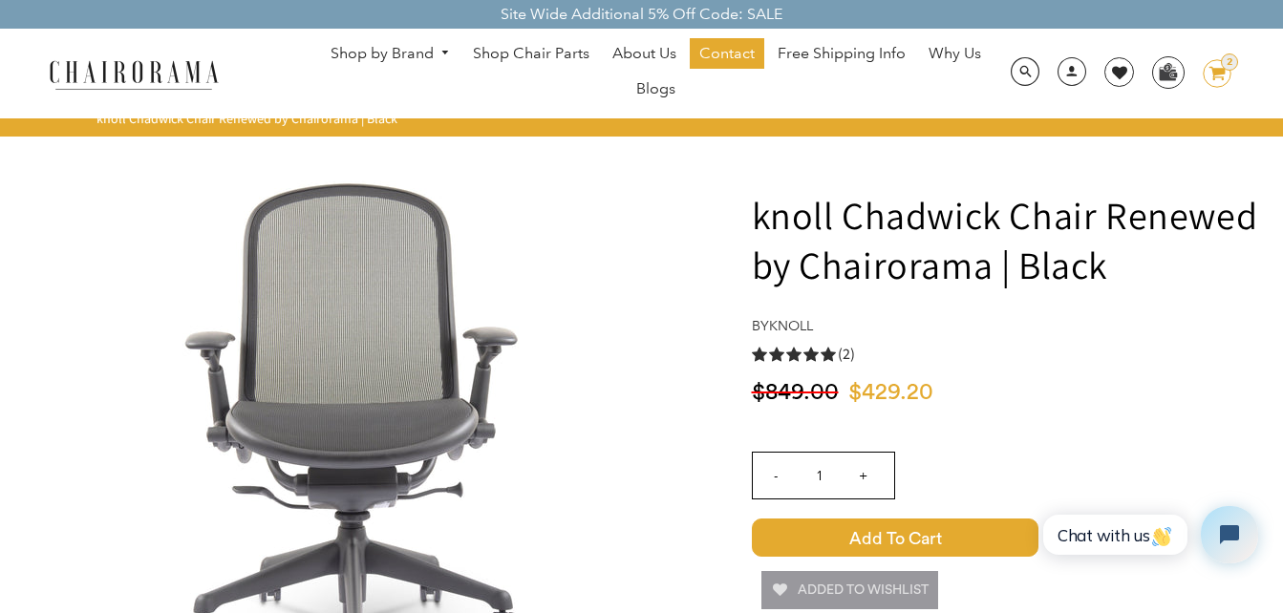
click at [981, 360] on div "5.0 rating (2 votes) (2)" at bounding box center [1007, 354] width 511 height 20
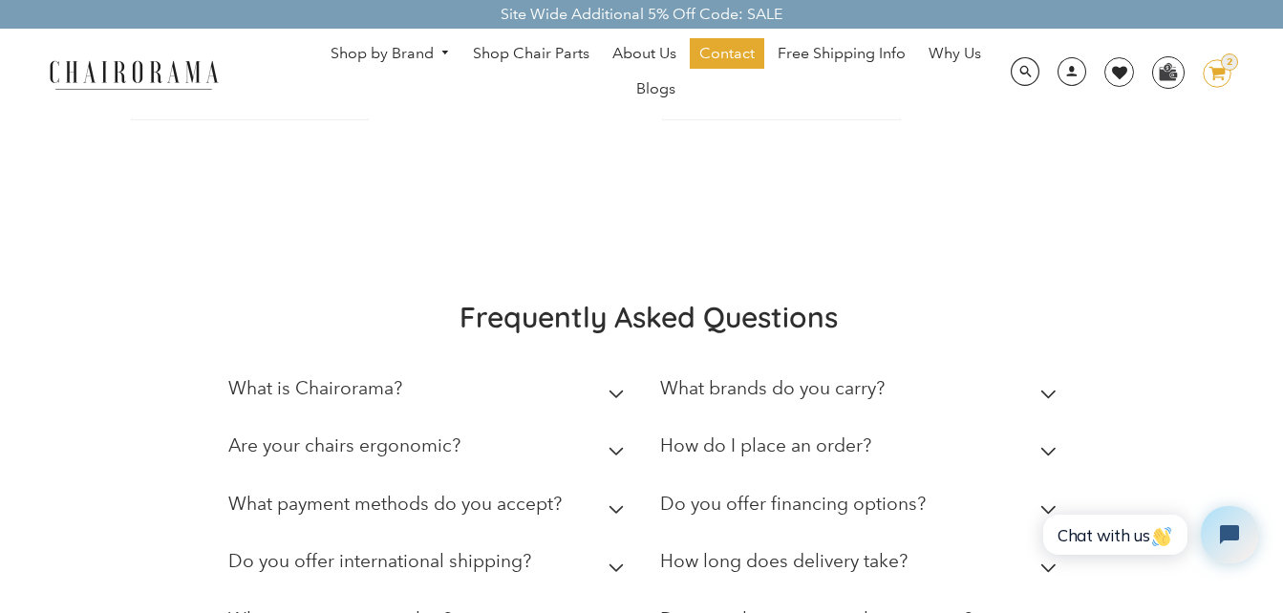
scroll to position [3725, 0]
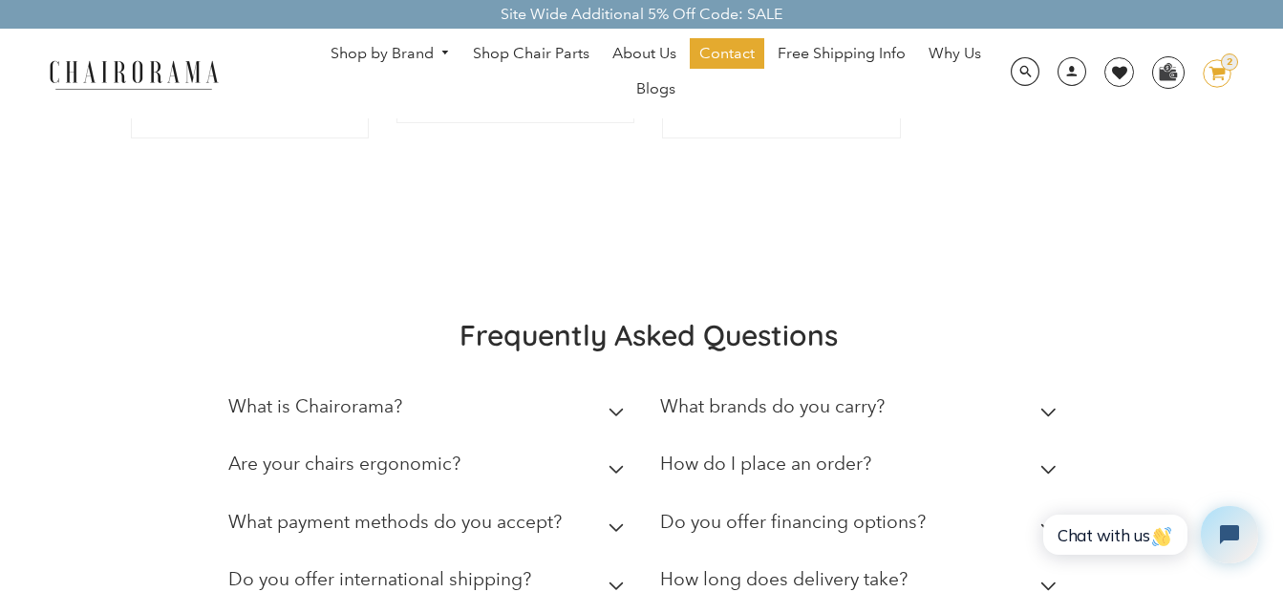
click at [715, 41] on link "Contact" at bounding box center [727, 53] width 75 height 31
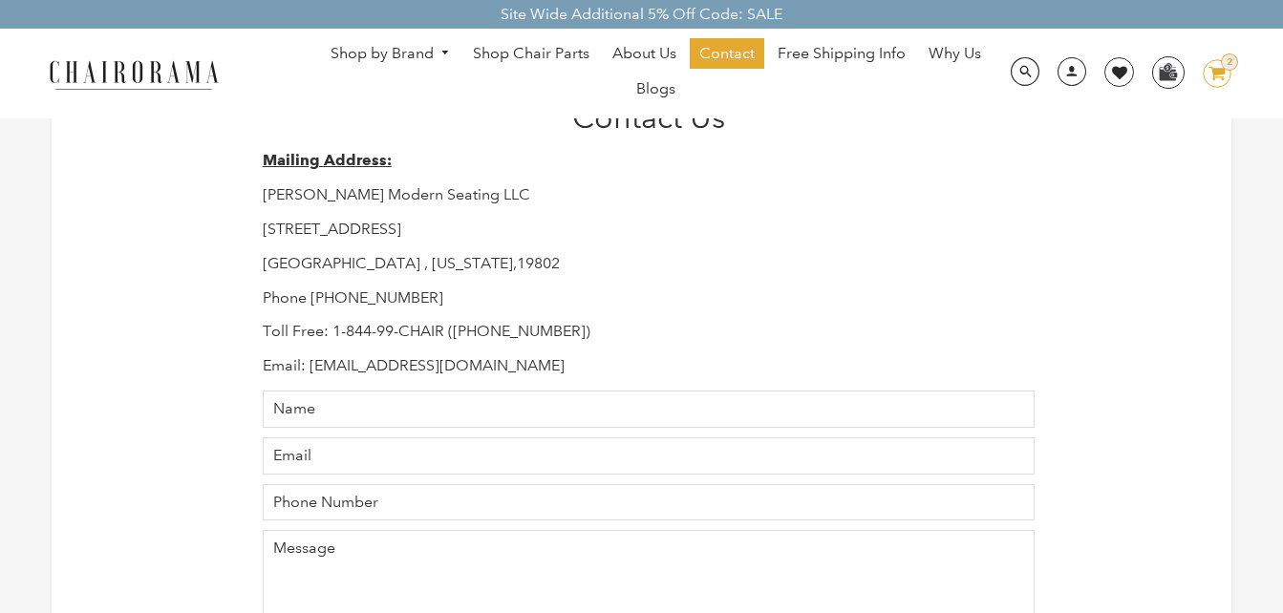
scroll to position [96, 0]
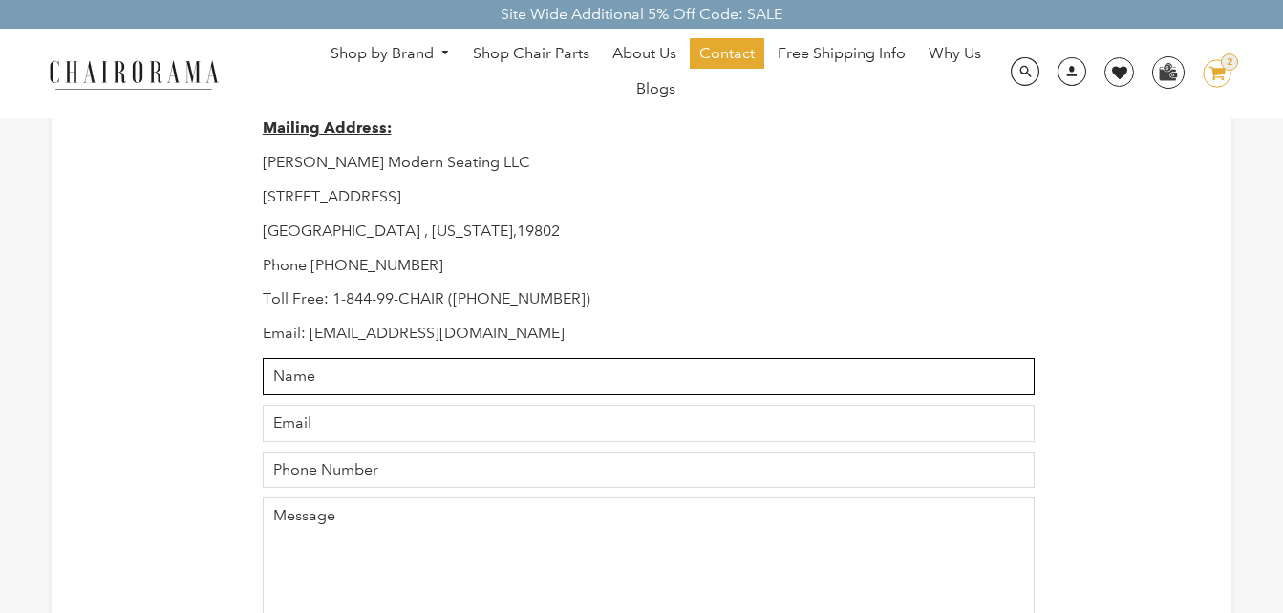
click at [502, 367] on input "Name" at bounding box center [649, 376] width 773 height 37
click at [538, 371] on input "Name" at bounding box center [649, 376] width 773 height 37
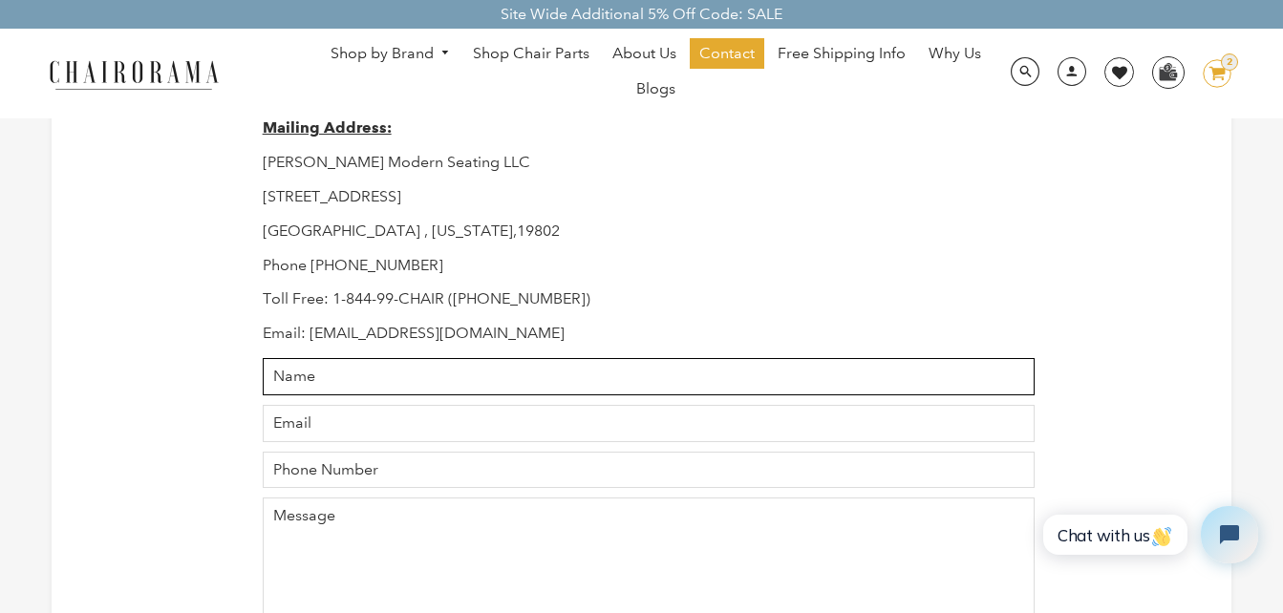
type input "[PERSON_NAME]"
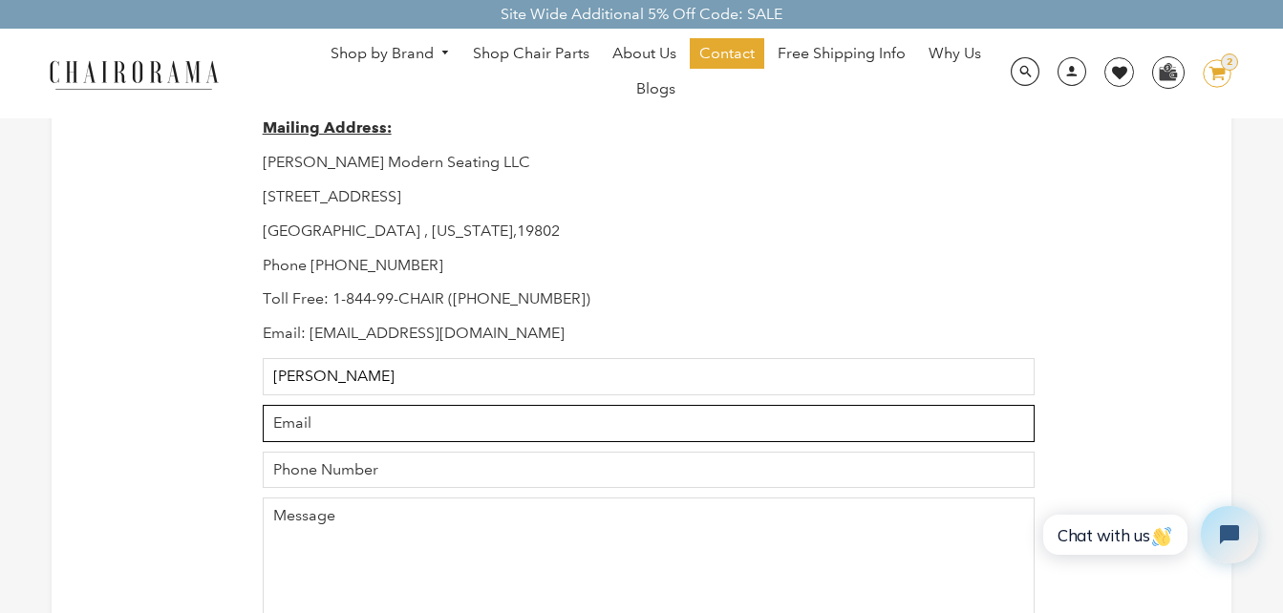
type input "[EMAIL_ADDRESS][DOMAIN_NAME]"
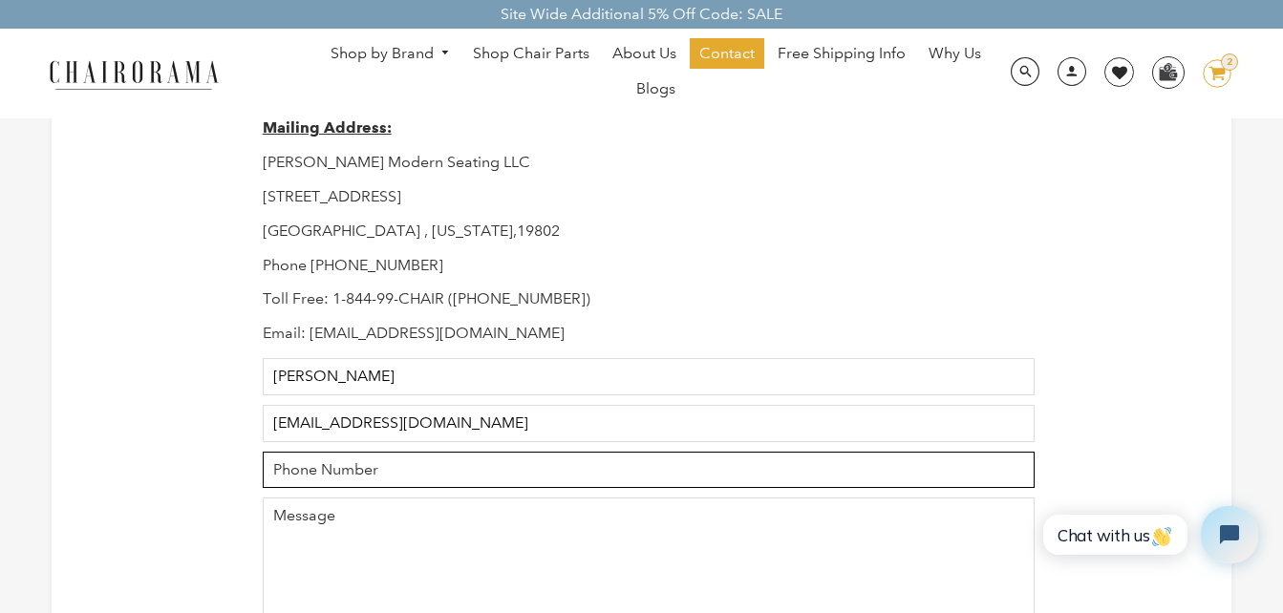
type input "7221332801"
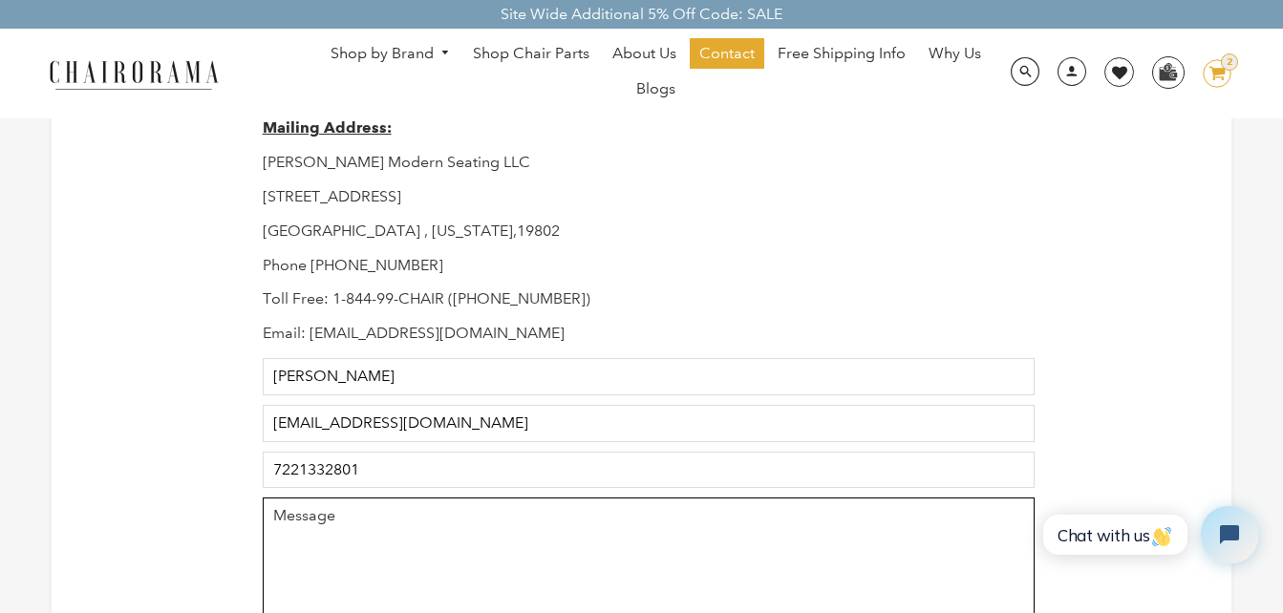
type textarea "My name is [PERSON_NAME]. Phone: [PHONE_NUMBER]. Email: [EMAIL_ADDRESS][DOMAIN_…"
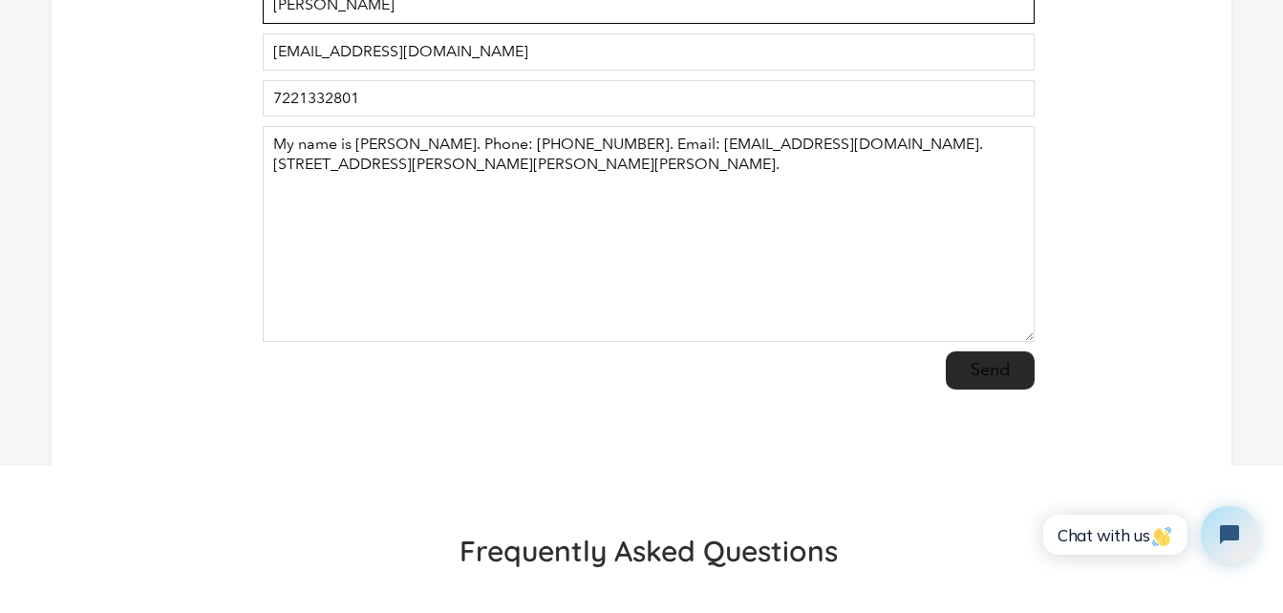
scroll to position [573, 0]
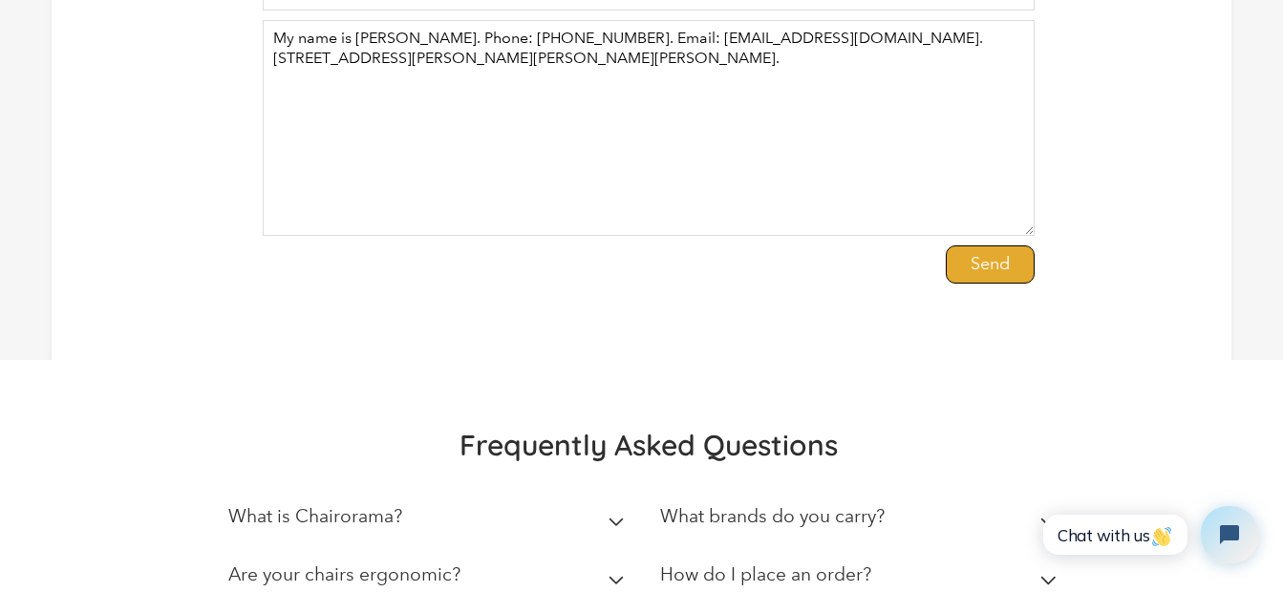
click at [997, 271] on input "Send" at bounding box center [990, 265] width 89 height 38
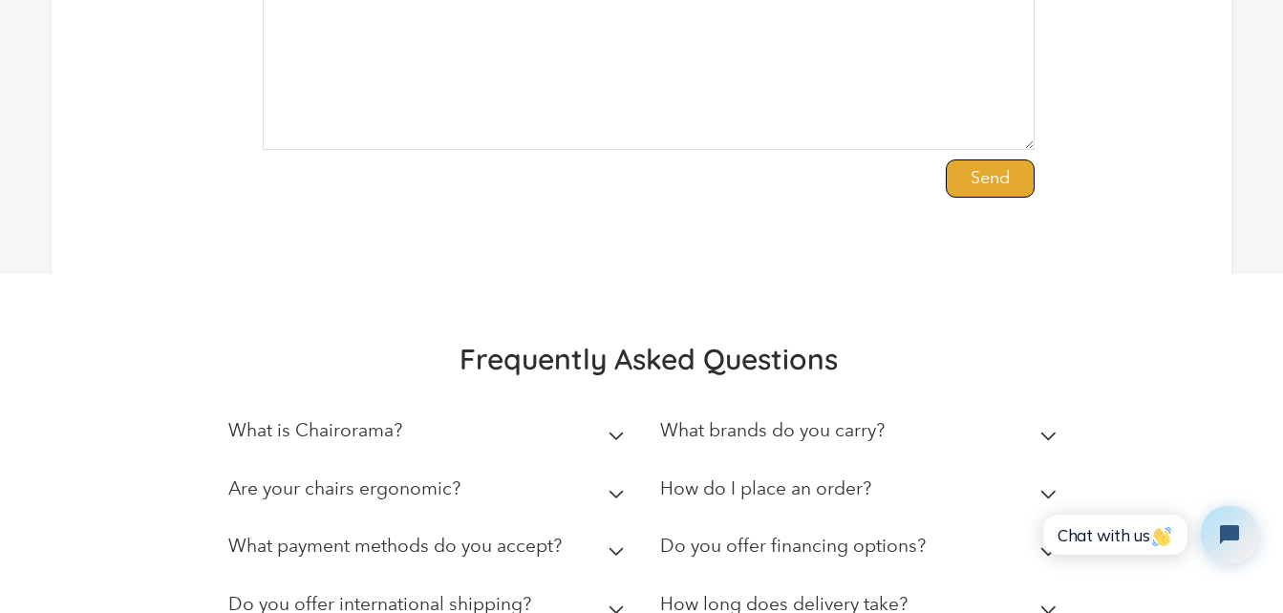
scroll to position [669, 0]
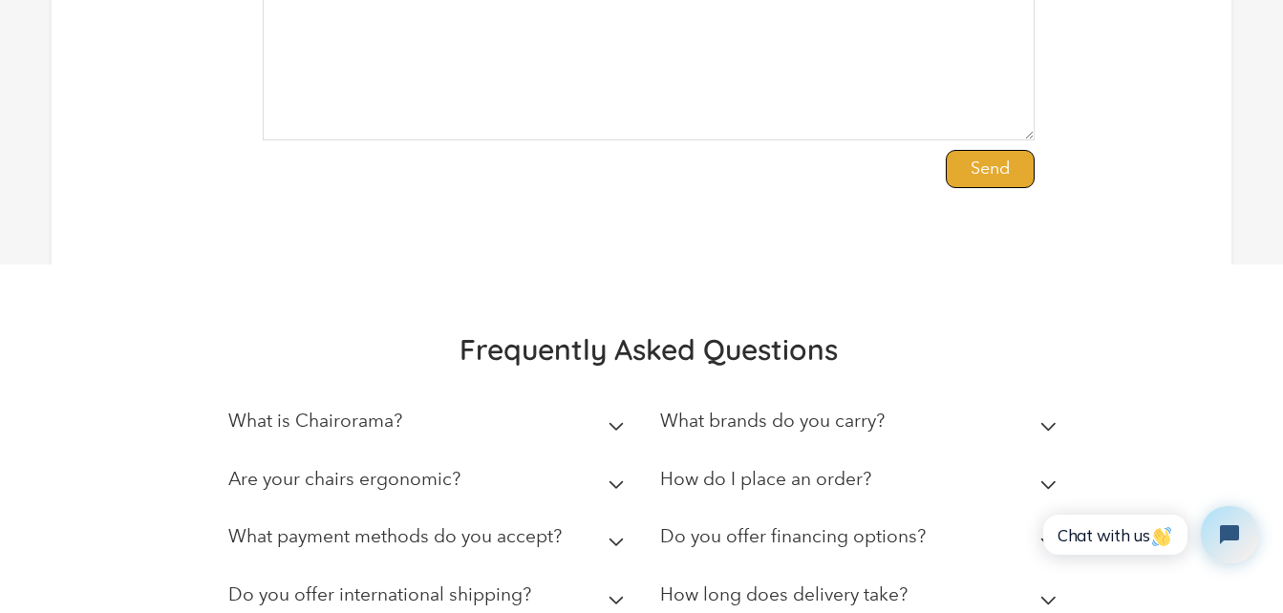
click at [1008, 183] on input "Send" at bounding box center [990, 169] width 89 height 38
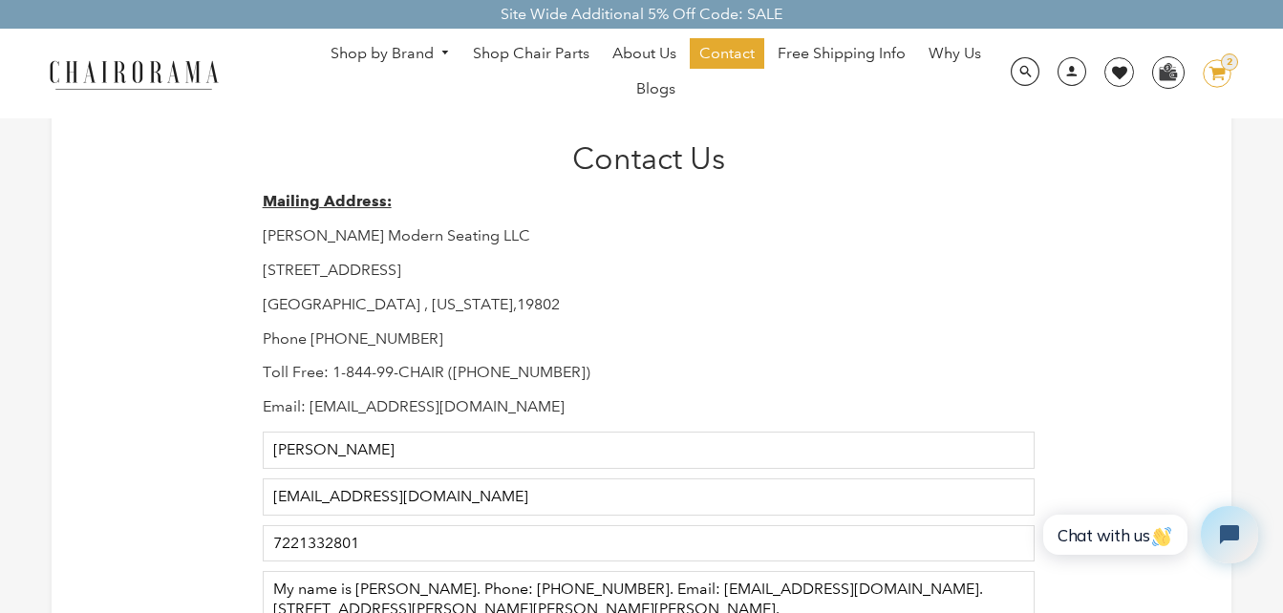
scroll to position [0, 0]
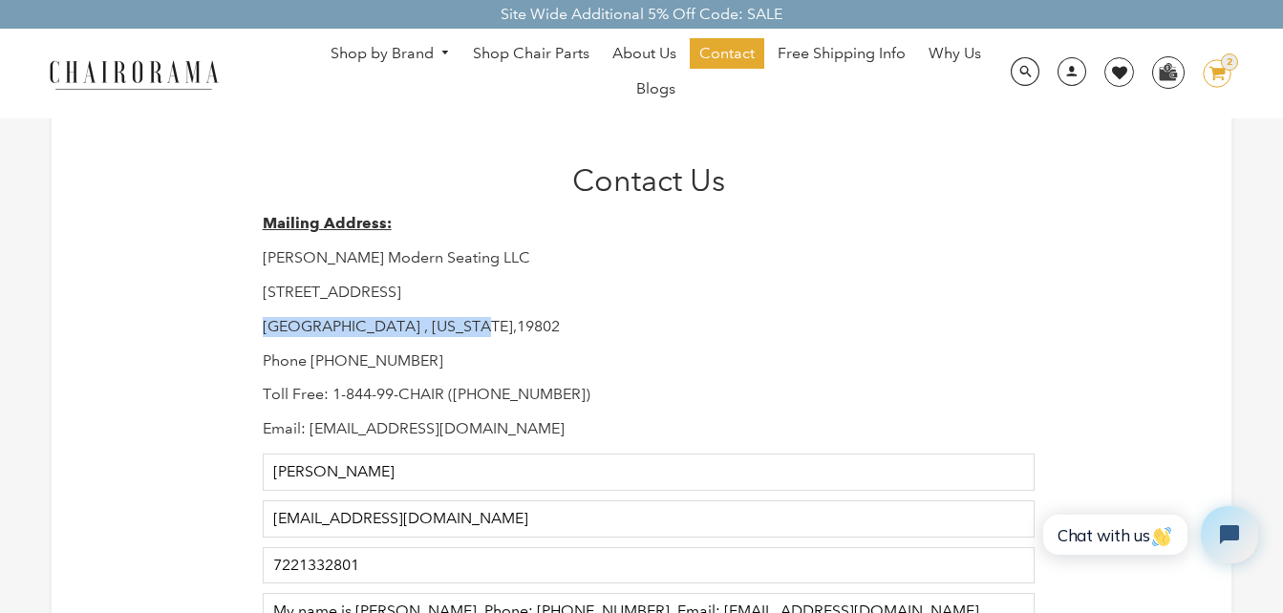
drag, startPoint x: 264, startPoint y: 326, endPoint x: 467, endPoint y: 326, distance: 203.5
click at [467, 326] on p "[GEOGRAPHIC_DATA] , [US_STATE],19802" at bounding box center [649, 327] width 773 height 20
drag, startPoint x: 467, startPoint y: 326, endPoint x: 265, endPoint y: 329, distance: 202.5
click at [265, 329] on p "[GEOGRAPHIC_DATA] , [US_STATE],19802" at bounding box center [649, 327] width 773 height 20
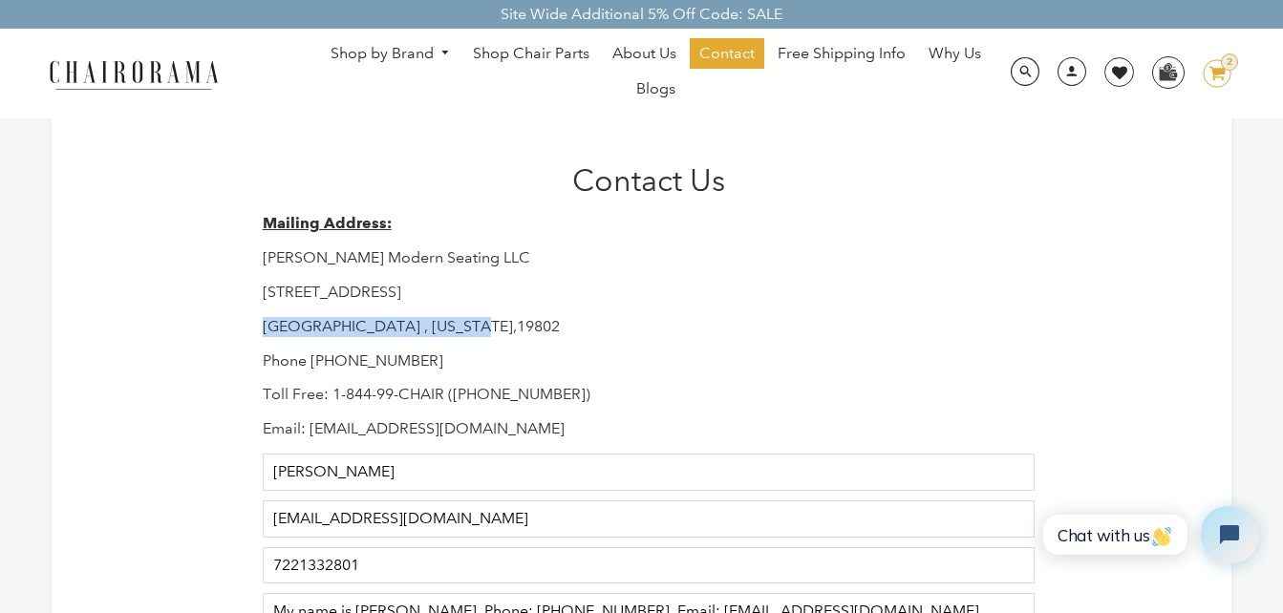
click at [265, 329] on p "[GEOGRAPHIC_DATA] , [US_STATE],19802" at bounding box center [649, 327] width 773 height 20
drag, startPoint x: 265, startPoint y: 329, endPoint x: 418, endPoint y: 331, distance: 153.8
click at [418, 331] on p "[GEOGRAPHIC_DATA] , [US_STATE],19802" at bounding box center [649, 327] width 773 height 20
drag, startPoint x: 421, startPoint y: 330, endPoint x: 268, endPoint y: 325, distance: 152.9
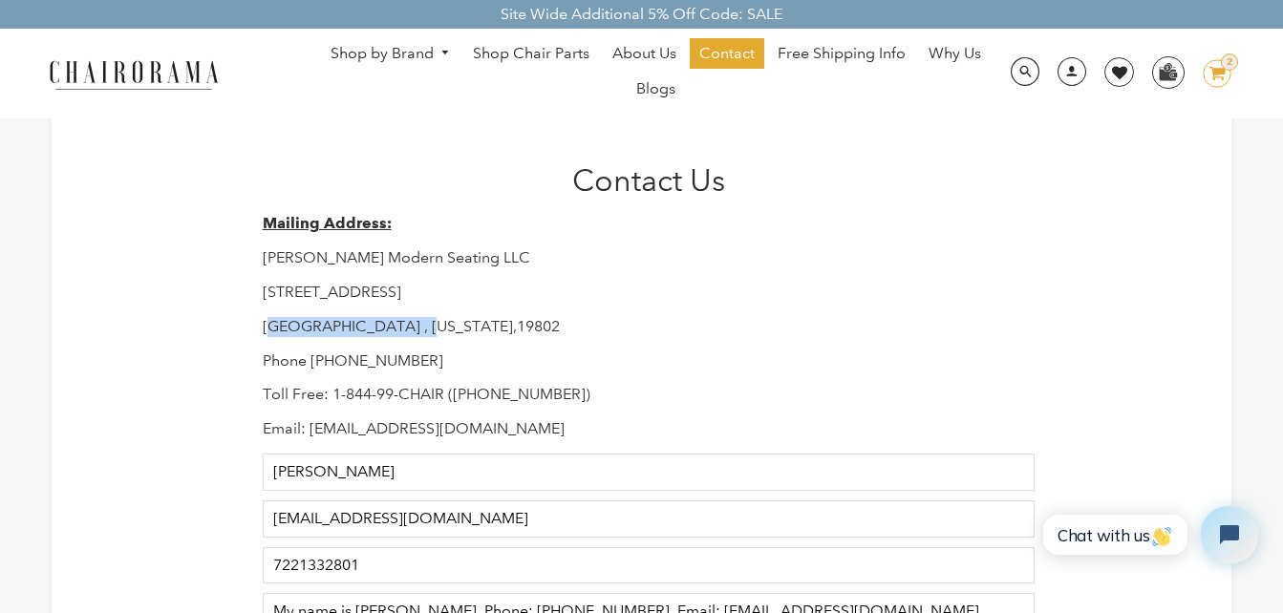
click at [268, 325] on p "[GEOGRAPHIC_DATA] , [US_STATE],19802" at bounding box center [649, 327] width 773 height 20
click at [267, 325] on p "[GEOGRAPHIC_DATA] , [US_STATE],19802" at bounding box center [649, 327] width 773 height 20
click at [263, 325] on p "[GEOGRAPHIC_DATA] , [US_STATE],19802" at bounding box center [649, 327] width 773 height 20
drag, startPoint x: 263, startPoint y: 325, endPoint x: 472, endPoint y: 320, distance: 209.3
click at [472, 320] on p "[GEOGRAPHIC_DATA] , [US_STATE],19802" at bounding box center [649, 327] width 773 height 20
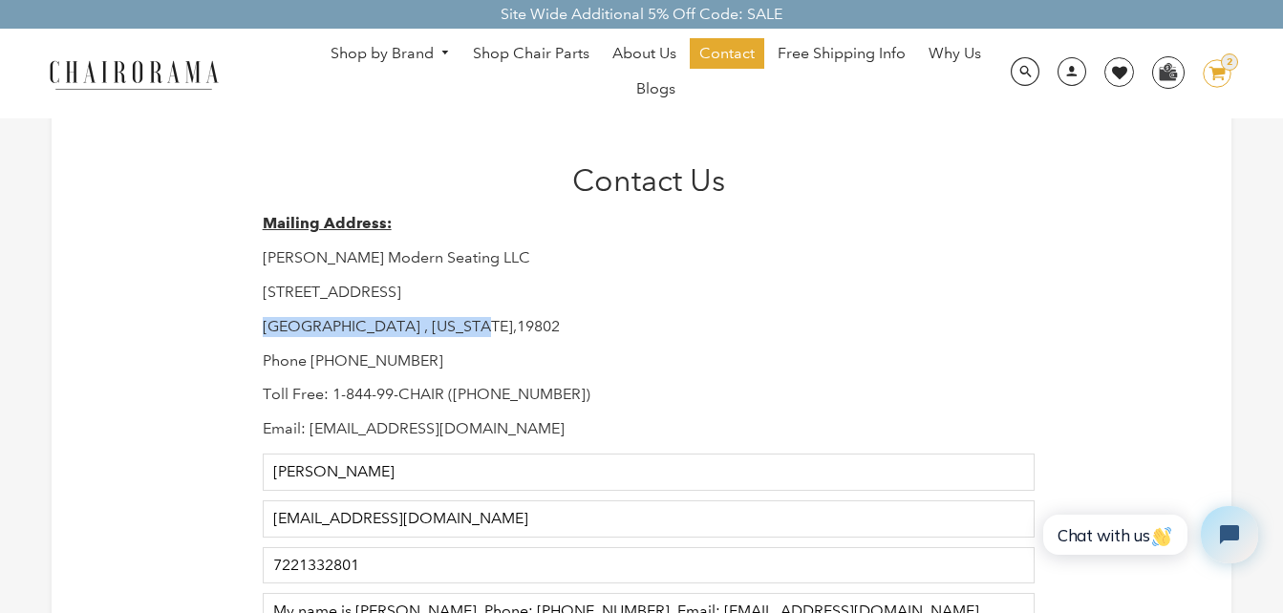
click at [472, 320] on p "[GEOGRAPHIC_DATA] , [US_STATE],19802" at bounding box center [649, 327] width 773 height 20
drag, startPoint x: 472, startPoint y: 320, endPoint x: 262, endPoint y: 327, distance: 210.3
click at [269, 325] on p "[GEOGRAPHIC_DATA] , [US_STATE],19802" at bounding box center [649, 327] width 773 height 20
click at [263, 327] on p "[GEOGRAPHIC_DATA] , [US_STATE],19802" at bounding box center [649, 327] width 773 height 20
click at [261, 327] on div "Contact Us Mailing Address: [PERSON_NAME] Modern Seating LLC [STREET_ADDRESS][U…" at bounding box center [641, 514] width 787 height 704
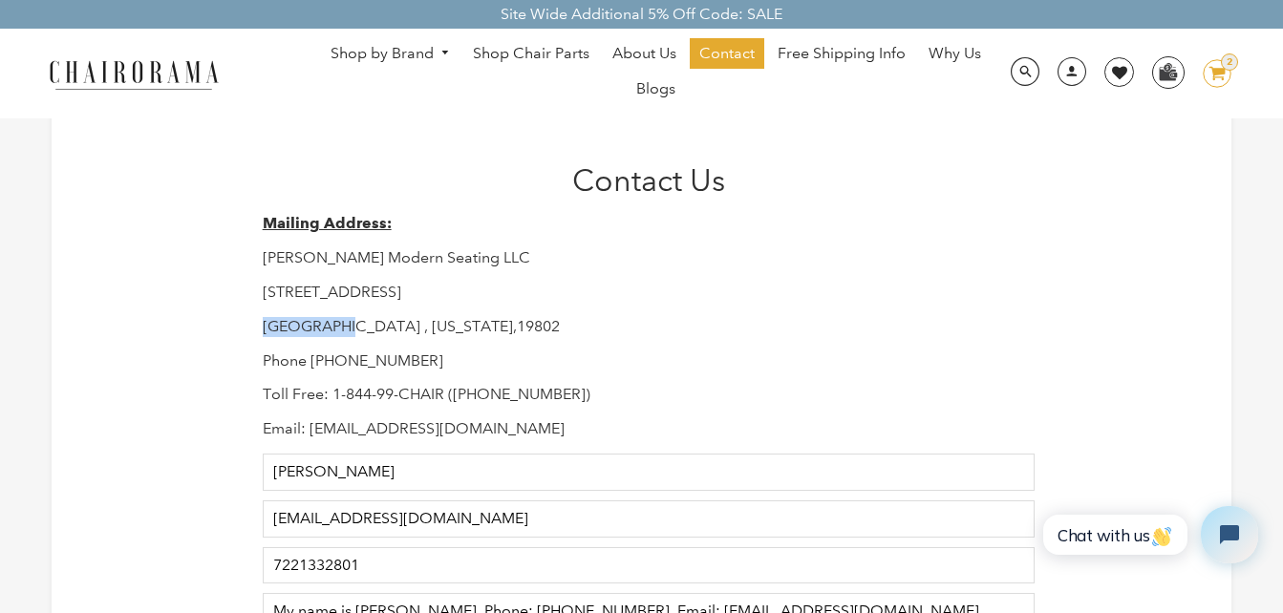
click at [261, 327] on div "Contact Us Mailing Address: [PERSON_NAME] Modern Seating LLC [STREET_ADDRESS][U…" at bounding box center [641, 514] width 787 height 704
click at [267, 326] on div "Contact Us Mailing Address: [PERSON_NAME] Modern Seating LLC [STREET_ADDRESS][U…" at bounding box center [641, 514] width 787 height 704
click at [267, 326] on p "[GEOGRAPHIC_DATA] , [US_STATE],19802" at bounding box center [649, 327] width 773 height 20
drag, startPoint x: 267, startPoint y: 326, endPoint x: 470, endPoint y: 326, distance: 203.5
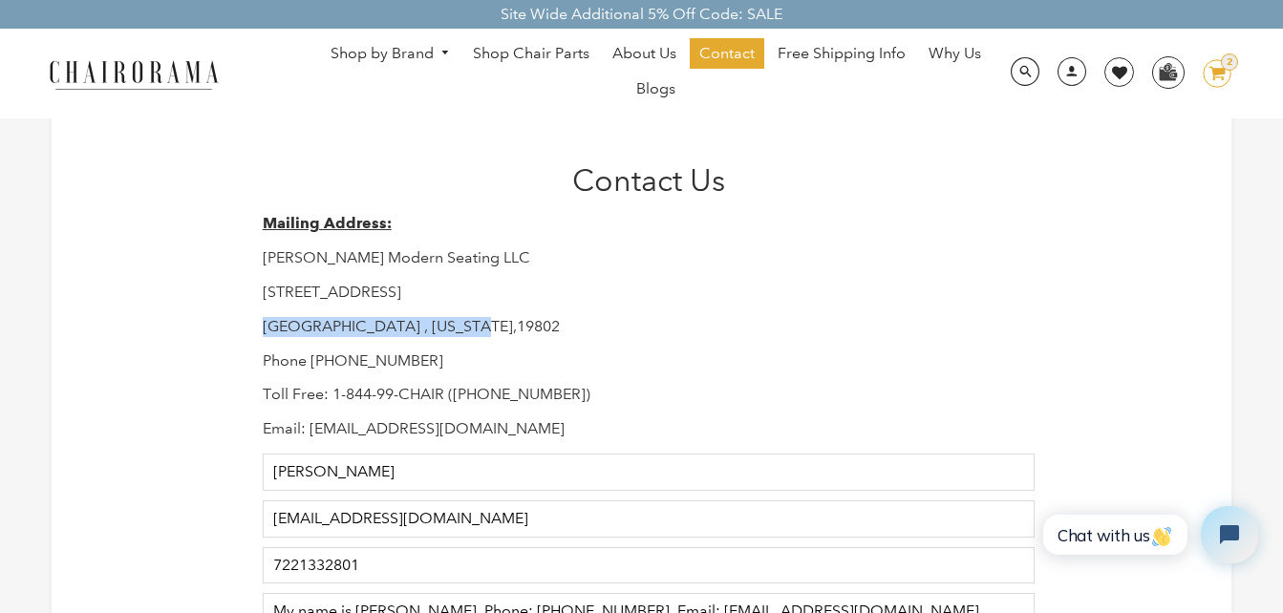
click at [470, 326] on p "[GEOGRAPHIC_DATA] , [US_STATE],19802" at bounding box center [649, 327] width 773 height 20
drag, startPoint x: 476, startPoint y: 326, endPoint x: 265, endPoint y: 324, distance: 211.1
click at [265, 324] on p "[GEOGRAPHIC_DATA] , [US_STATE],19802" at bounding box center [649, 327] width 773 height 20
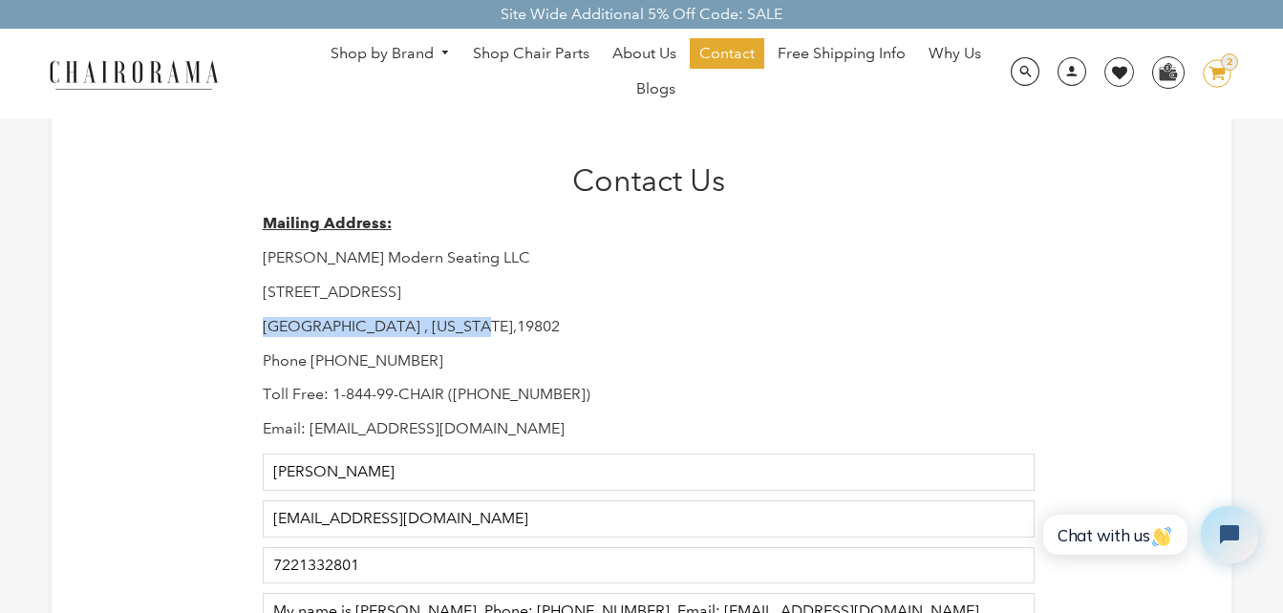
drag, startPoint x: 265, startPoint y: 324, endPoint x: 470, endPoint y: 331, distance: 205.5
click at [470, 331] on p "[GEOGRAPHIC_DATA] , [US_STATE],19802" at bounding box center [649, 327] width 773 height 20
drag, startPoint x: 247, startPoint y: 327, endPoint x: 475, endPoint y: 335, distance: 227.5
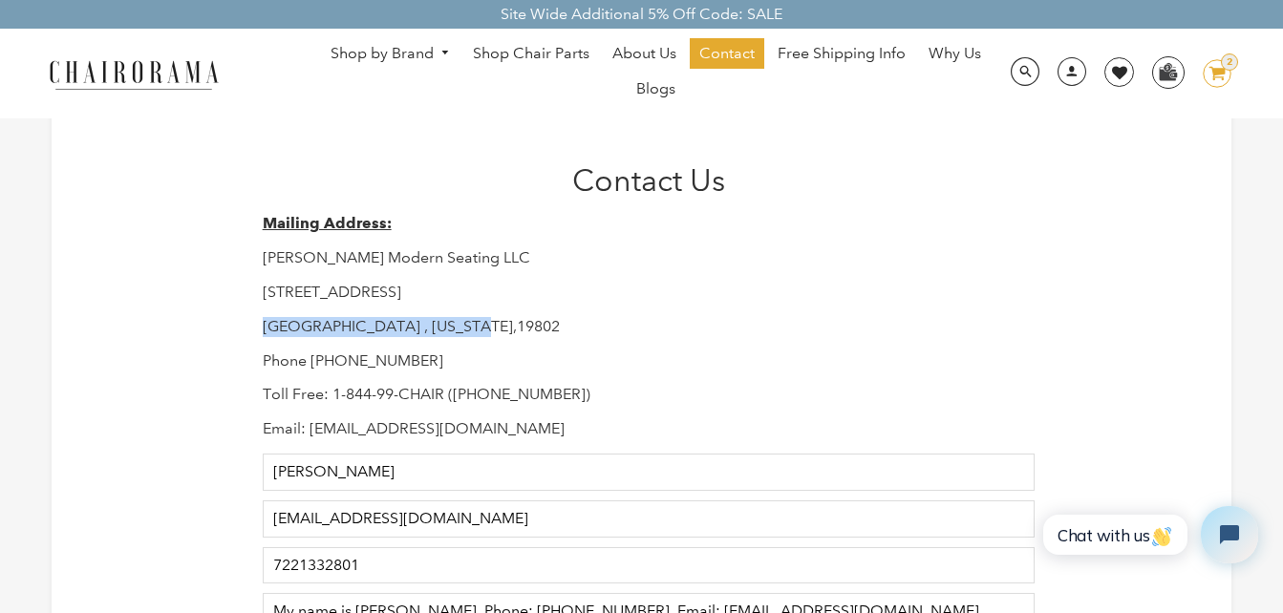
click at [475, 335] on div "Contact Us Mailing Address: [PERSON_NAME] Modern Seating LLC [STREET_ADDRESS][U…" at bounding box center [641, 514] width 787 height 704
copy p "[GEOGRAPHIC_DATA] , [US_STATE],19802"
